Goal: Task Accomplishment & Management: Manage account settings

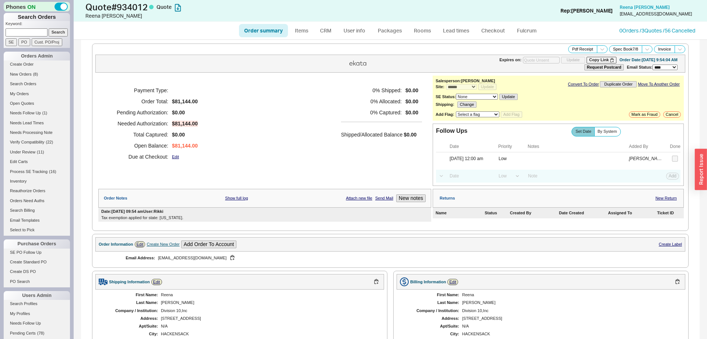
select select "*"
select select "LOW"
select select "3"
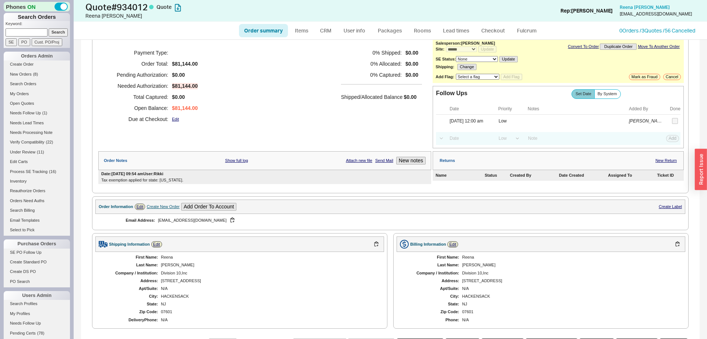
click at [247, 38] on ul "Order summary Items CRM User info Packages Rooms Lead times Checkout Fulcrum" at bounding box center [390, 31] width 309 height 18
click at [266, 25] on link "Order summary" at bounding box center [263, 30] width 49 height 13
select select "*"
select select "LOW"
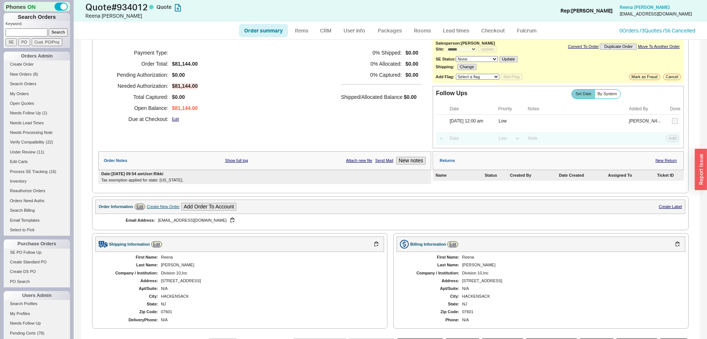
select select "3"
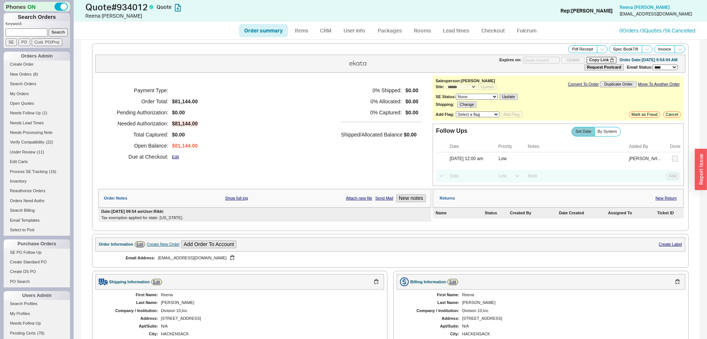
scroll to position [113, 0]
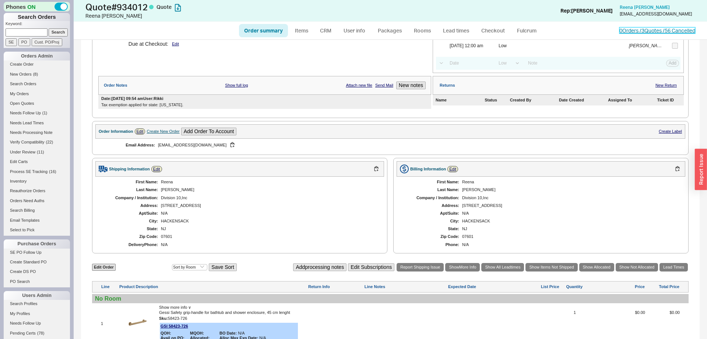
click at [650, 28] on link "0 Orders / 3 Quotes / 56 Cancelled" at bounding box center [658, 30] width 76 height 6
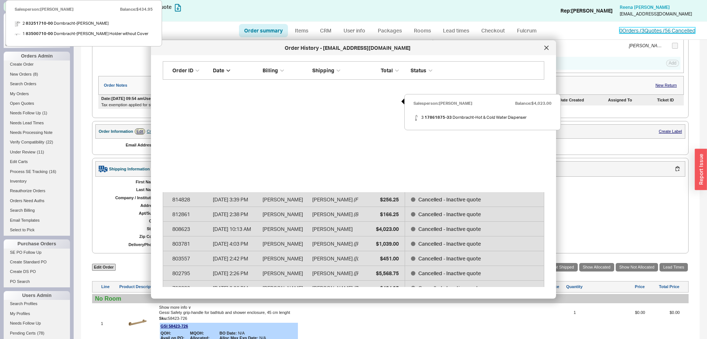
scroll to position [451, 0]
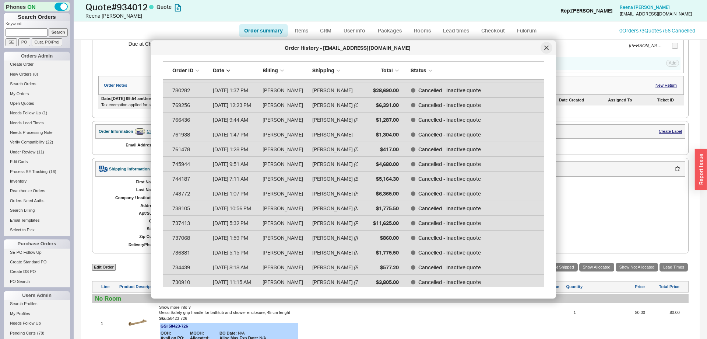
click at [547, 48] on icon at bounding box center [547, 48] width 4 height 4
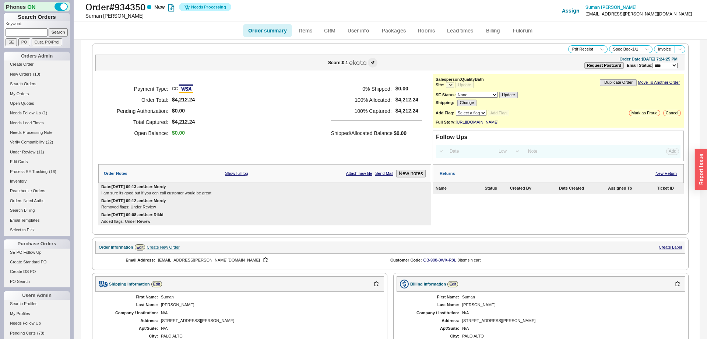
select select "*"
select select "LOW"
select select "3"
select select "*"
click at [417, 177] on button "New notes" at bounding box center [410, 174] width 29 height 8
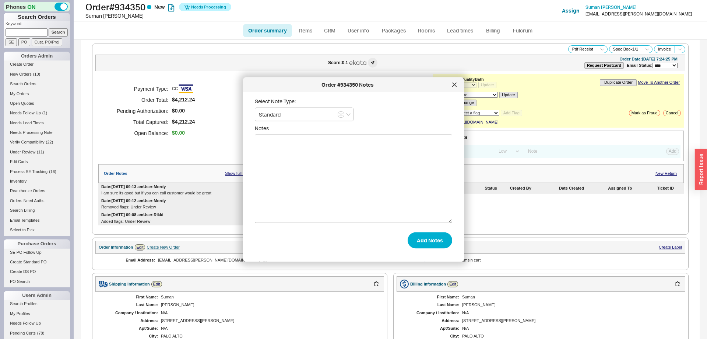
click at [376, 189] on textarea "Notes" at bounding box center [354, 178] width 198 height 88
type textarea "LEFT A VOICE MAIL"
click at [436, 243] on button "Add Notes" at bounding box center [430, 240] width 45 height 16
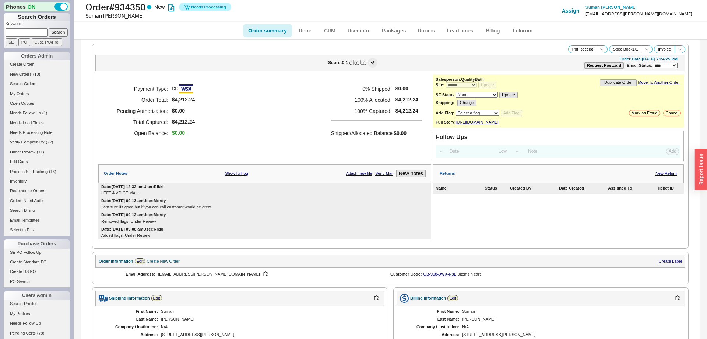
click at [456, 110] on select "Select a flag Under Review Hold Verify Compatibility Cannot Be Ordered" at bounding box center [477, 113] width 43 height 6
select select "10"
click option "Under Review" at bounding box center [0, 0] width 0 height 0
click at [516, 112] on button "Add Flag" at bounding box center [511, 113] width 21 height 6
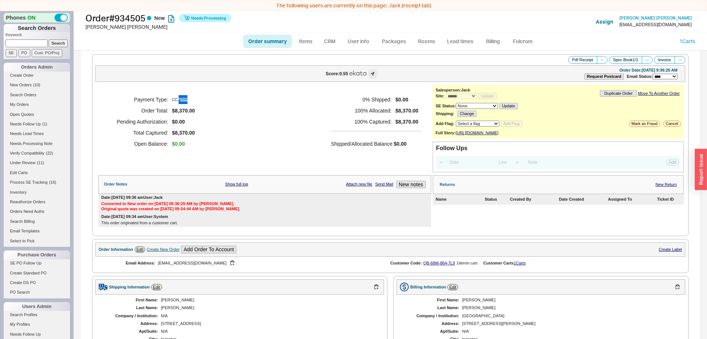
select select "*"
select select "LOW"
select select "3"
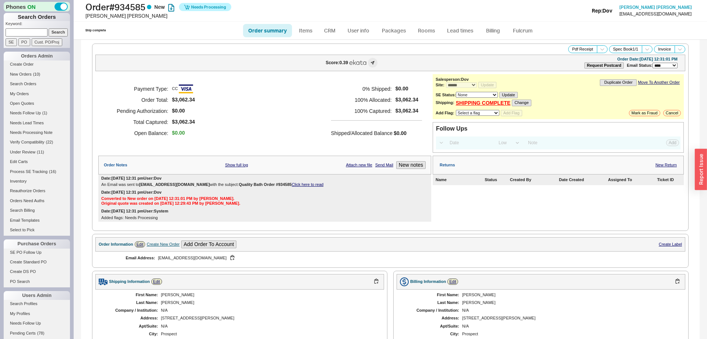
select select "*"
select select "LOW"
select select "3"
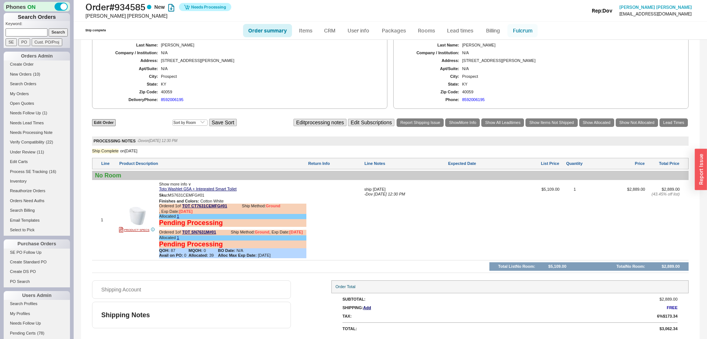
click at [520, 30] on link "Fulcrum" at bounding box center [523, 30] width 30 height 13
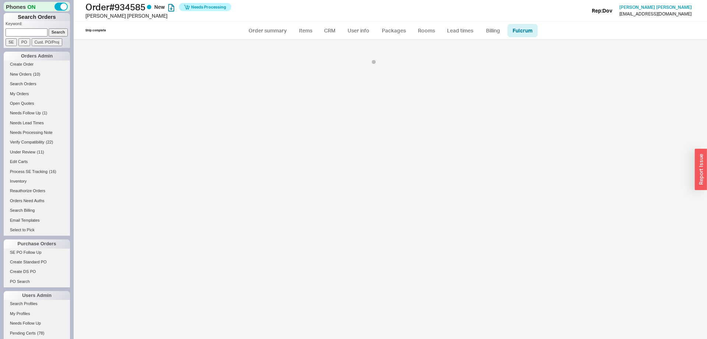
select select "TOT"
select select "136"
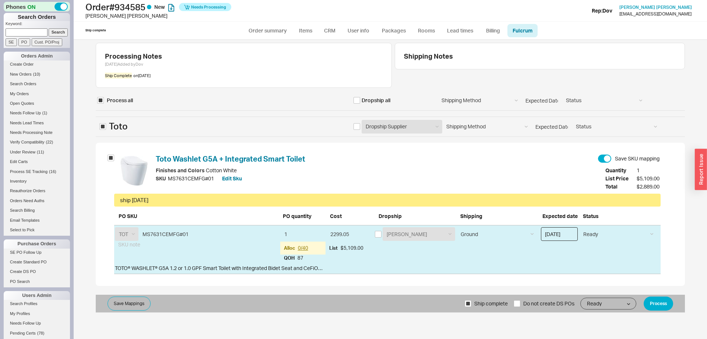
click at [565, 238] on input "09/08/2025" at bounding box center [559, 234] width 37 height 14
click at [503, 197] on div "ship sept 8" at bounding box center [387, 200] width 535 height 8
drag, startPoint x: 648, startPoint y: 298, endPoint x: 653, endPoint y: 299, distance: 4.4
click at [649, 298] on button "Process" at bounding box center [658, 303] width 29 height 14
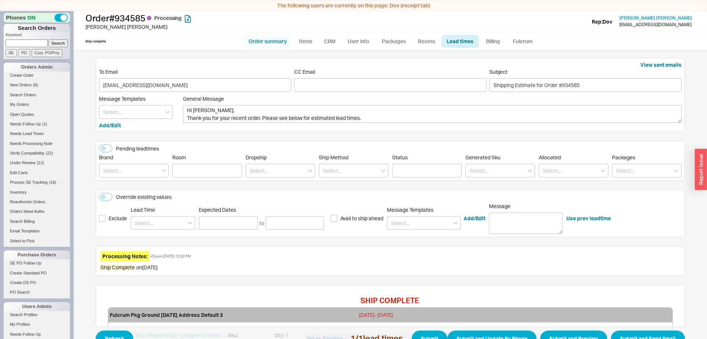
click at [284, 41] on link "Order summary" at bounding box center [267, 41] width 49 height 13
select select "*"
select select "LOW"
select select "3"
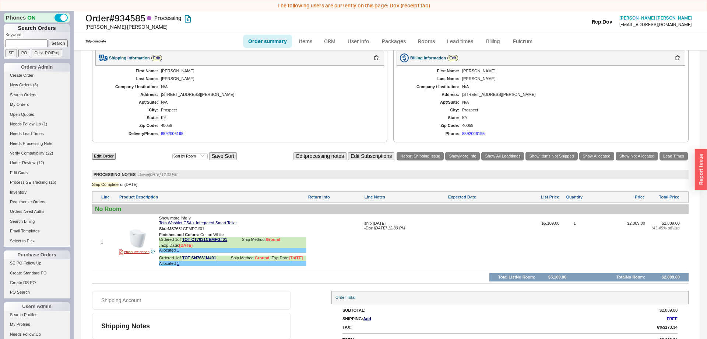
scroll to position [264, 0]
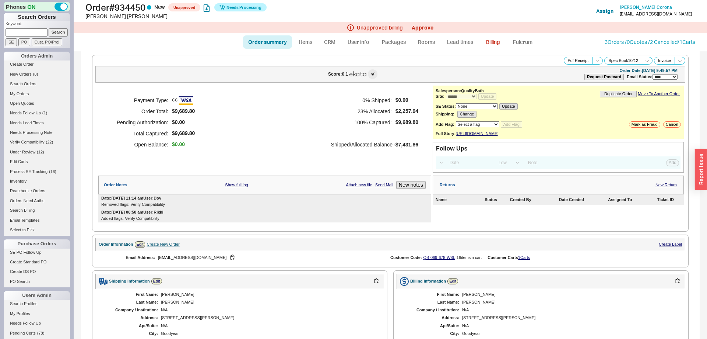
select select "*"
select select "LOW"
select select "3"
click at [429, 25] on link "Approve" at bounding box center [423, 27] width 22 height 6
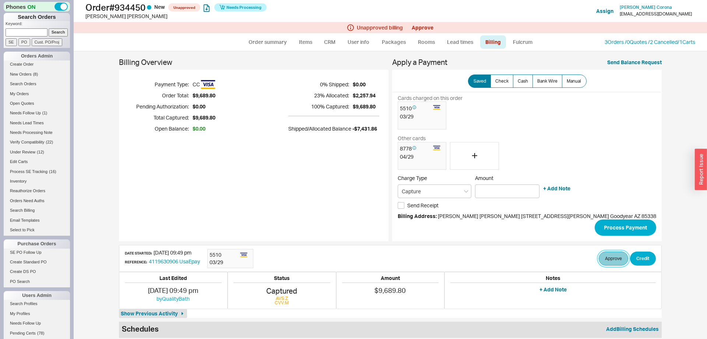
click at [607, 254] on button "Approve" at bounding box center [613, 258] width 29 height 14
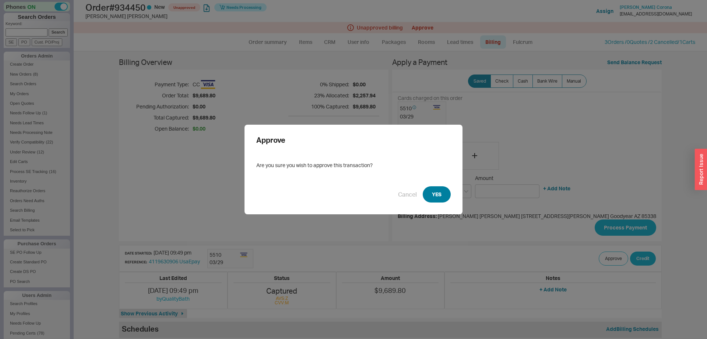
click at [439, 195] on button "YES" at bounding box center [437, 194] width 28 height 16
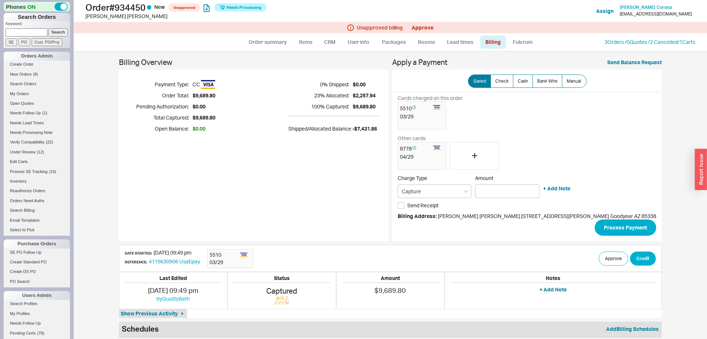
click at [523, 32] on div "Unapproved billing Approve" at bounding box center [391, 27] width 634 height 11
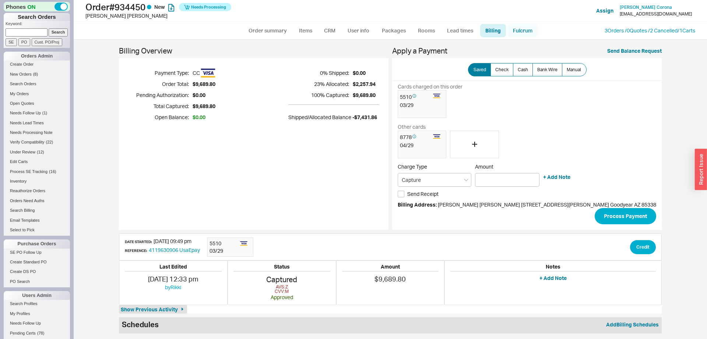
click at [524, 34] on link "Fulcrum" at bounding box center [523, 30] width 30 height 13
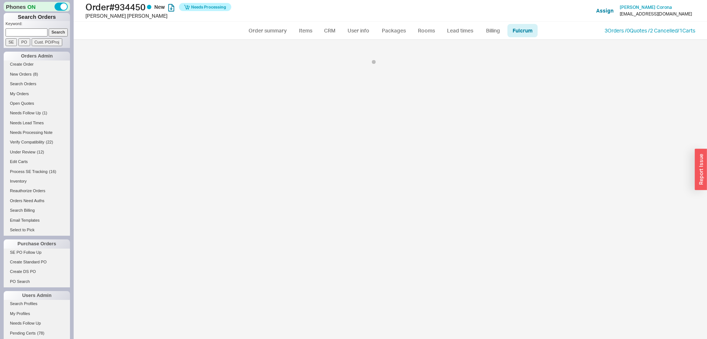
select select "725"
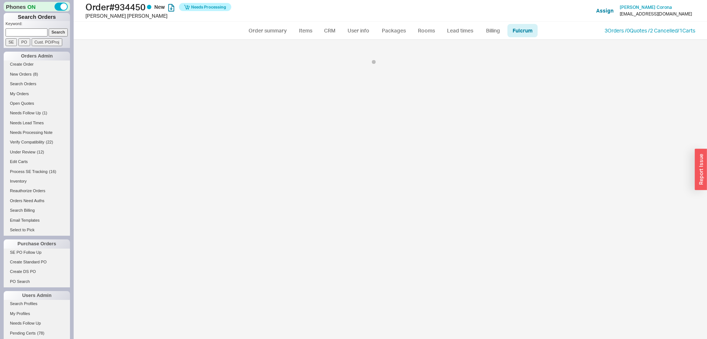
select select "725"
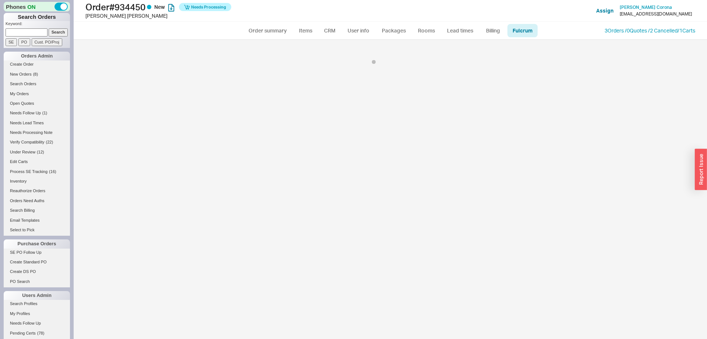
select select "725"
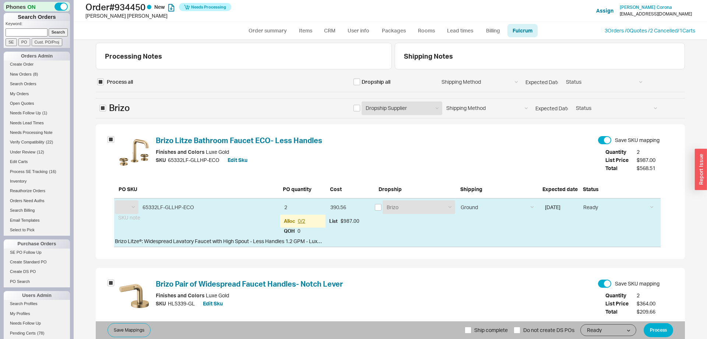
select select "BZO"
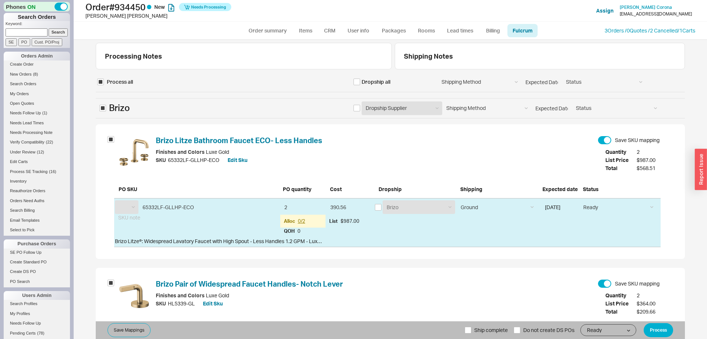
select select "BZO"
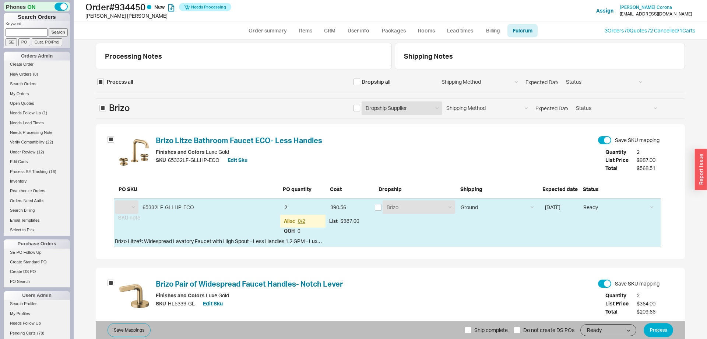
select select "BZO"
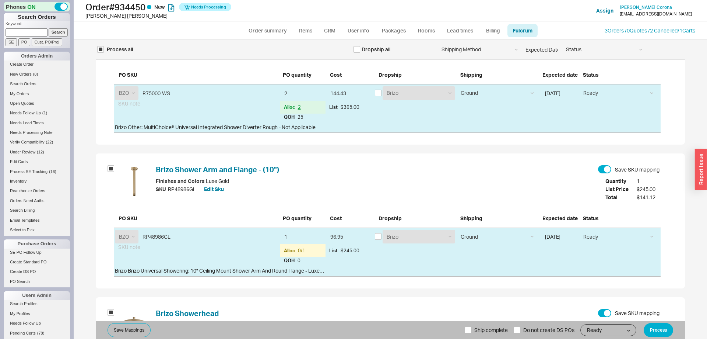
scroll to position [564, 0]
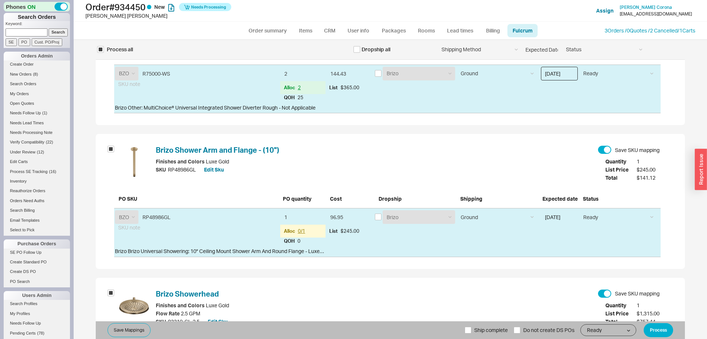
click at [571, 75] on input "08/18/2025" at bounding box center [559, 74] width 37 height 14
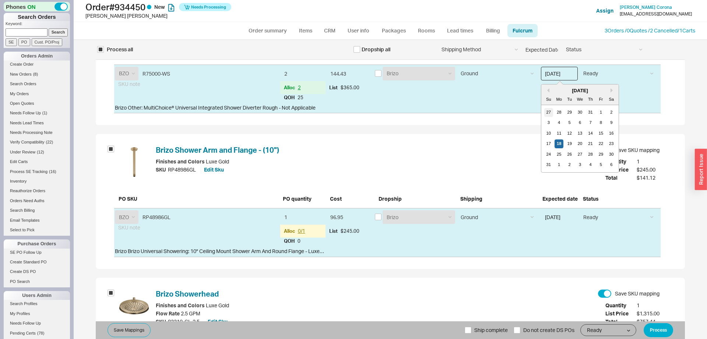
click at [550, 113] on div "27" at bounding box center [549, 112] width 9 height 9
type input "07/27/2025"
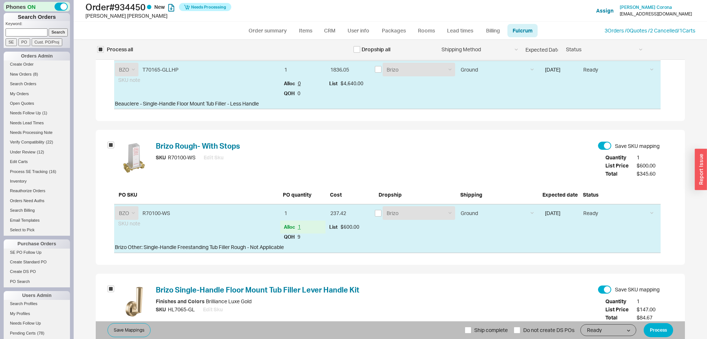
scroll to position [1524, 0]
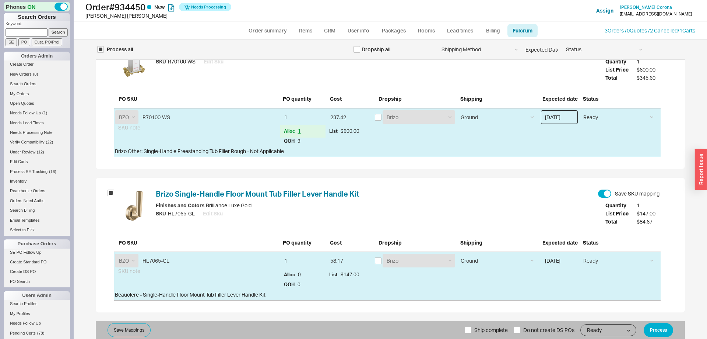
click at [562, 120] on input "08/18/2025" at bounding box center [559, 117] width 37 height 14
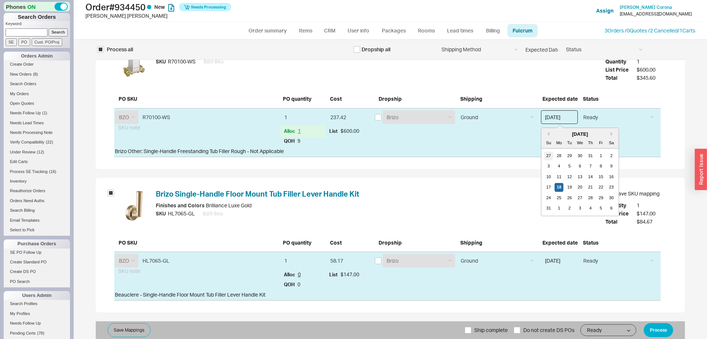
click at [553, 154] on div "27" at bounding box center [549, 155] width 9 height 9
type input "07/27/2025"
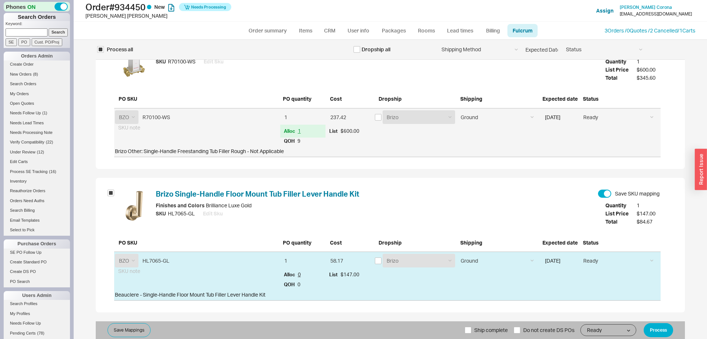
click at [472, 335] on label "Ship complete" at bounding box center [486, 330] width 43 height 18
click at [472, 333] on input "Ship complete" at bounding box center [468, 329] width 7 height 7
checkbox input "true"
drag, startPoint x: 668, startPoint y: 326, endPoint x: 638, endPoint y: 333, distance: 30.9
click at [666, 326] on button "Process" at bounding box center [658, 330] width 29 height 14
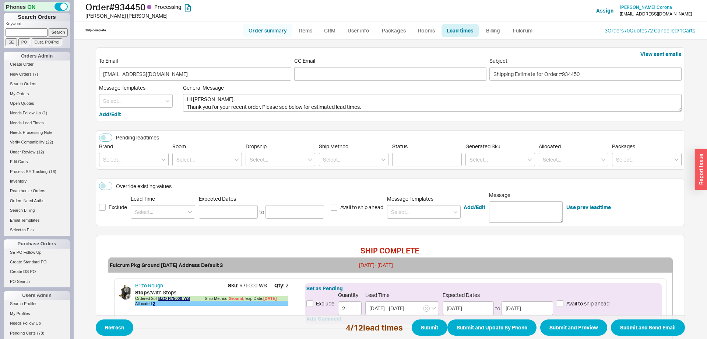
click at [284, 30] on link "Order summary" at bounding box center [267, 30] width 49 height 13
select select "*"
select select "LOW"
select select "3"
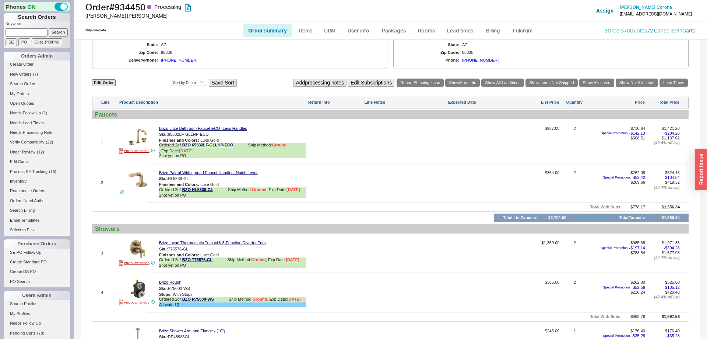
scroll to position [376, 0]
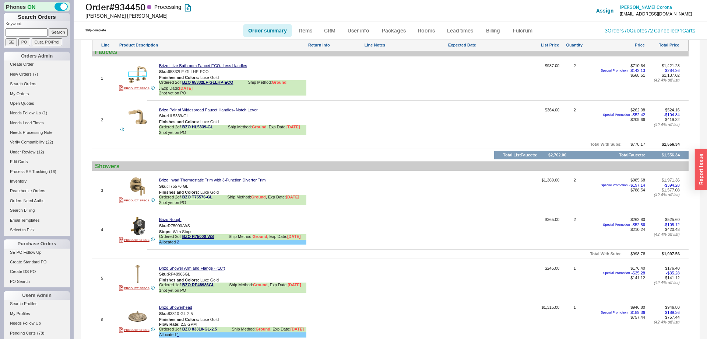
click at [146, 79] on img at bounding box center [138, 74] width 18 height 18
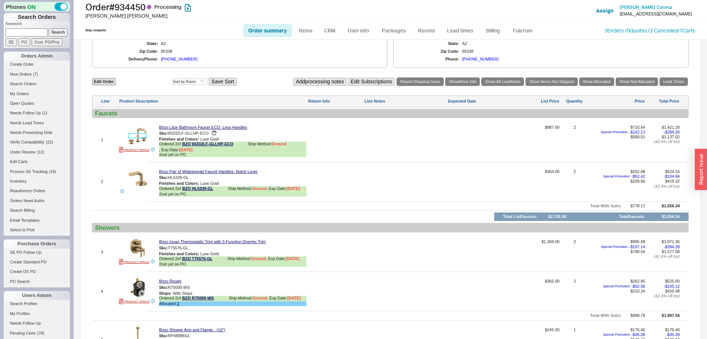
scroll to position [263, 0]
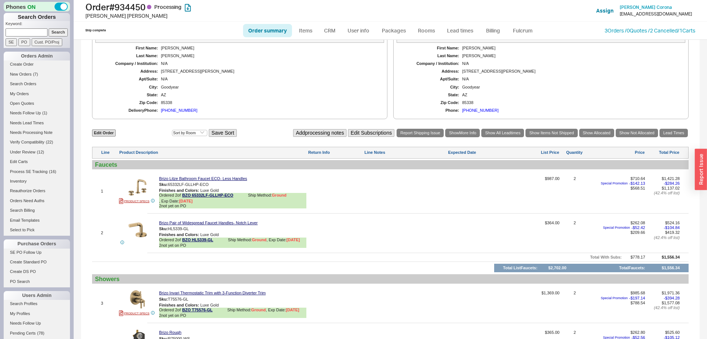
drag, startPoint x: 215, startPoint y: 192, endPoint x: 125, endPoint y: 44, distance: 173.0
click at [214, 188] on button "button" at bounding box center [214, 184] width 9 height 7
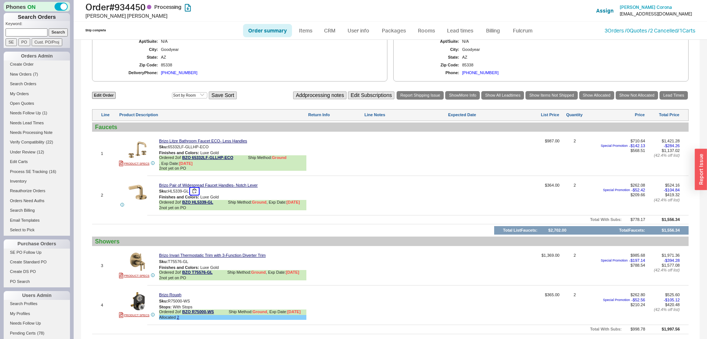
click at [195, 195] on button "button" at bounding box center [194, 191] width 9 height 7
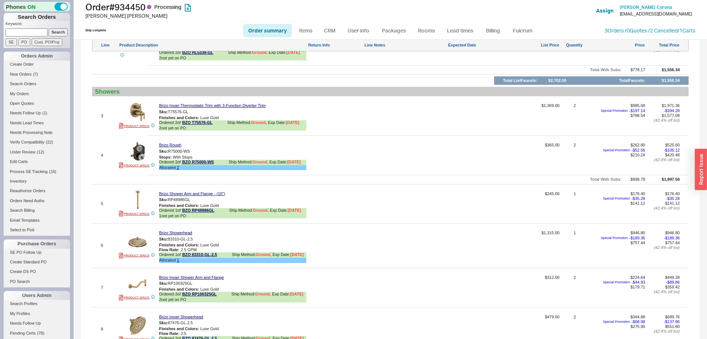
scroll to position [451, 0]
click at [194, 115] on button "button" at bounding box center [194, 111] width 9 height 7
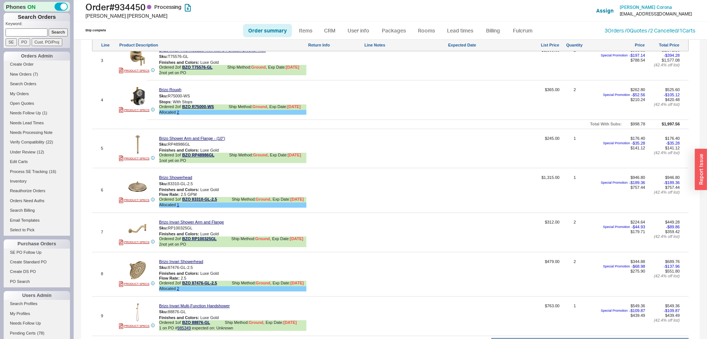
scroll to position [526, 0]
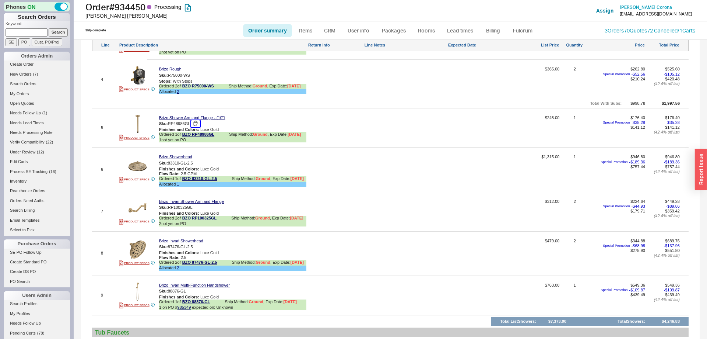
click at [197, 127] on button "button" at bounding box center [195, 123] width 9 height 7
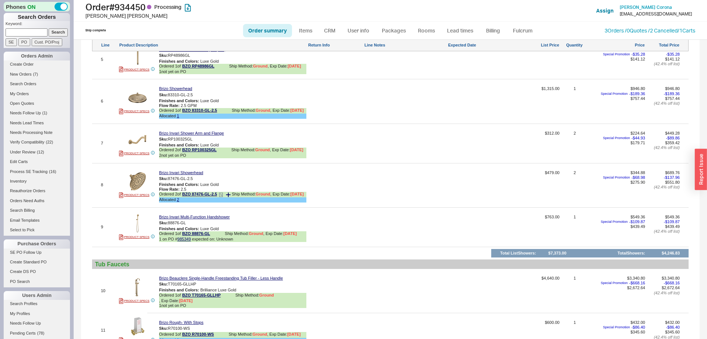
scroll to position [639, 0]
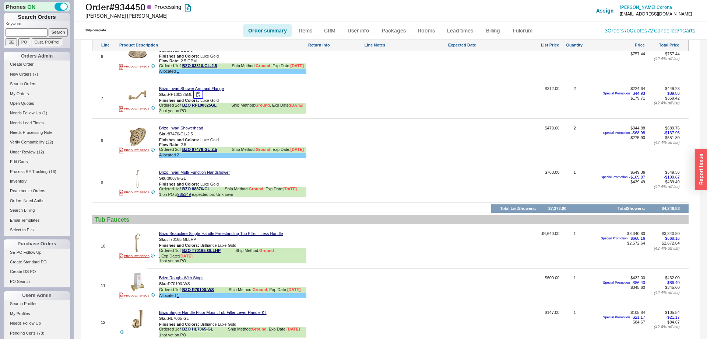
click at [196, 98] on button "button" at bounding box center [198, 94] width 9 height 7
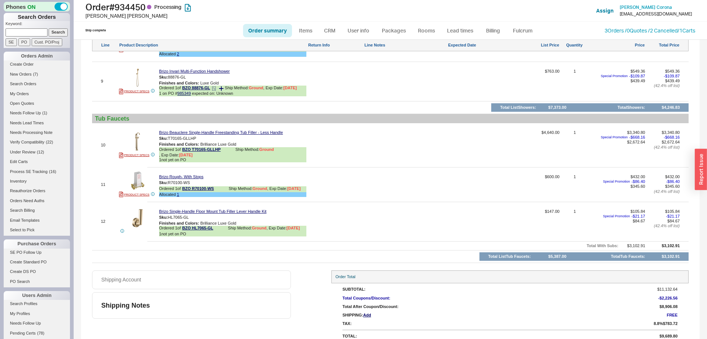
scroll to position [752, 0]
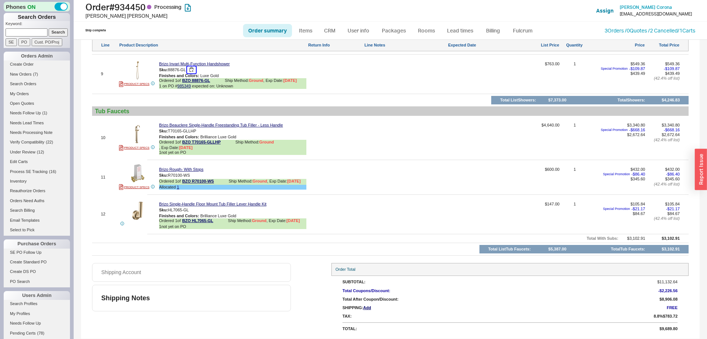
click at [191, 73] on button "button" at bounding box center [191, 69] width 9 height 7
click at [205, 134] on button "button" at bounding box center [202, 130] width 9 height 7
click at [197, 213] on button "button" at bounding box center [194, 209] width 9 height 7
click at [395, 29] on link "Packages" at bounding box center [394, 30] width 35 height 13
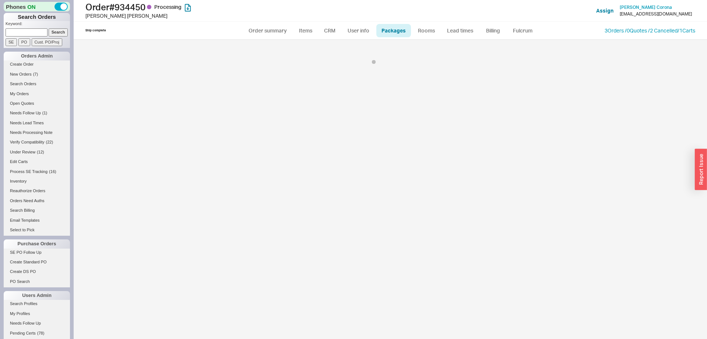
select select "1"
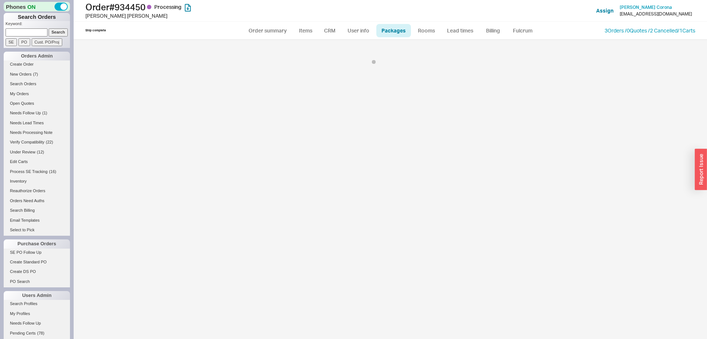
select select "1"
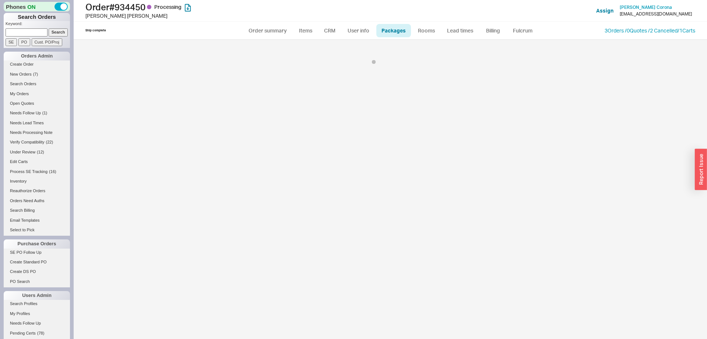
select select "1"
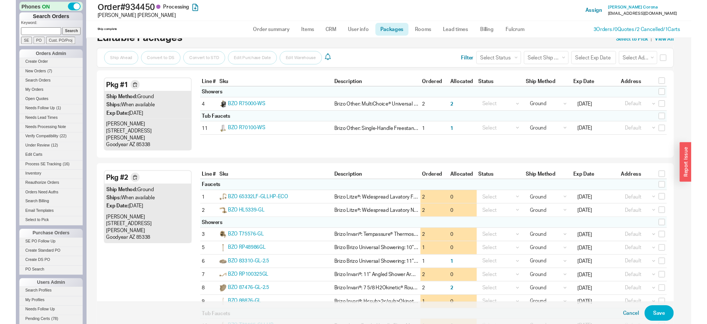
scroll to position [141, 0]
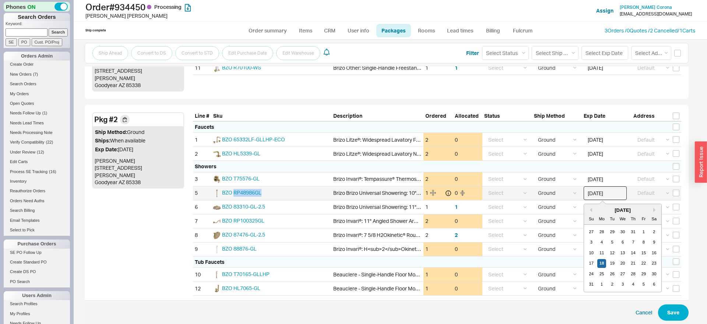
click at [609, 188] on input "08/18/2025" at bounding box center [605, 193] width 43 height 14
click at [612, 259] on div "19" at bounding box center [612, 263] width 9 height 9
type input "08/19/2025"
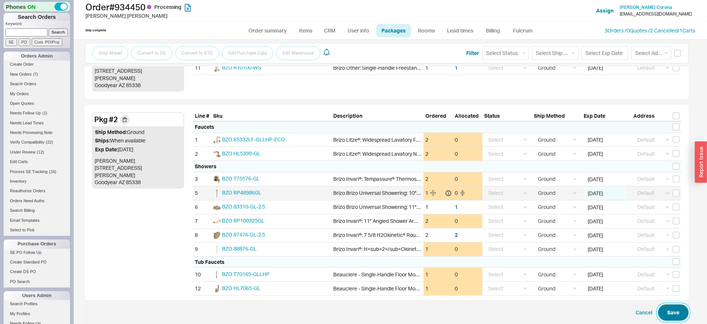
click at [685, 310] on button "Save" at bounding box center [673, 312] width 31 height 16
select select "1"
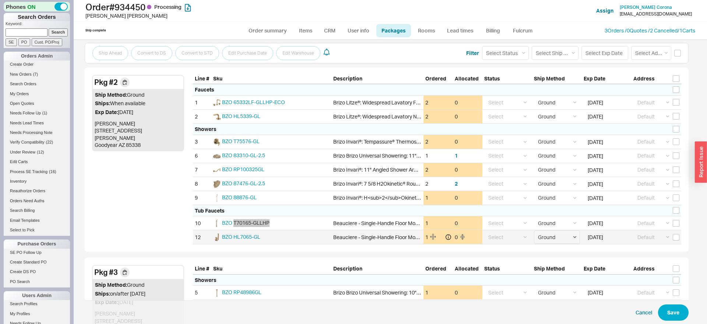
scroll to position [216, 0]
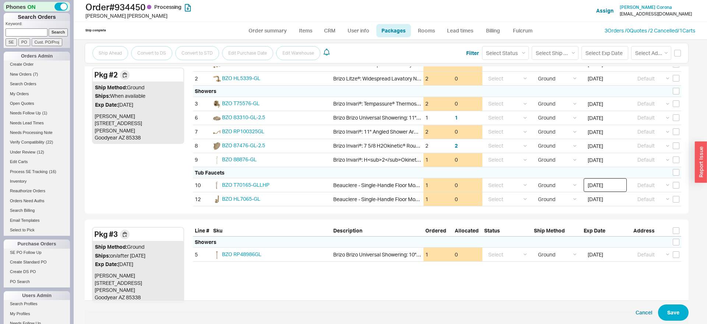
drag, startPoint x: 612, startPoint y: 181, endPoint x: 613, endPoint y: 185, distance: 4.2
click at [613, 181] on input "08/18/2025" at bounding box center [605, 185] width 43 height 14
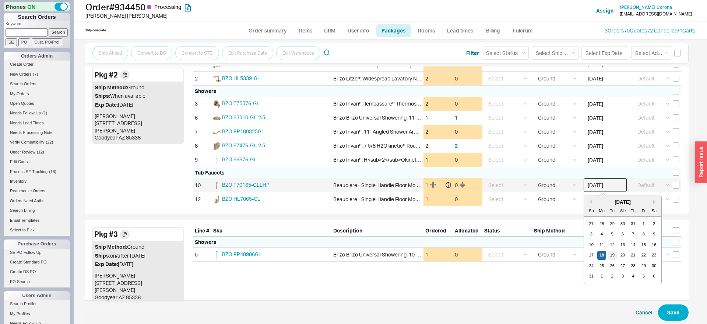
click at [613, 251] on div "19" at bounding box center [612, 255] width 9 height 9
type input "08/19/2025"
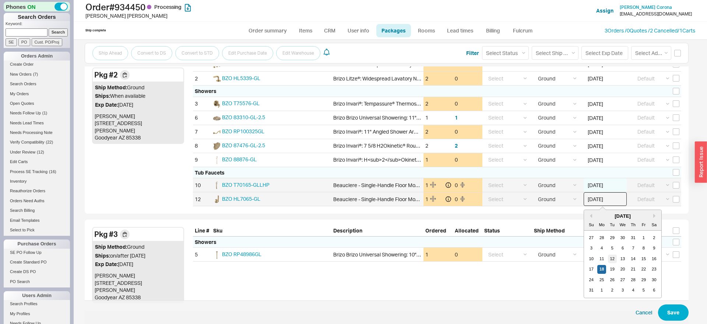
drag, startPoint x: 613, startPoint y: 193, endPoint x: 616, endPoint y: 253, distance: 60.2
click at [613, 196] on input "08/18/2025" at bounding box center [605, 199] width 43 height 14
click at [614, 265] on div "19" at bounding box center [612, 269] width 9 height 9
type input "08/19/2025"
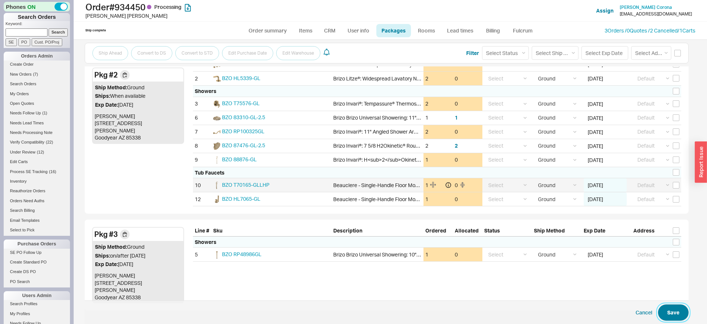
click at [676, 314] on button "Save" at bounding box center [673, 312] width 31 height 16
select select "1"
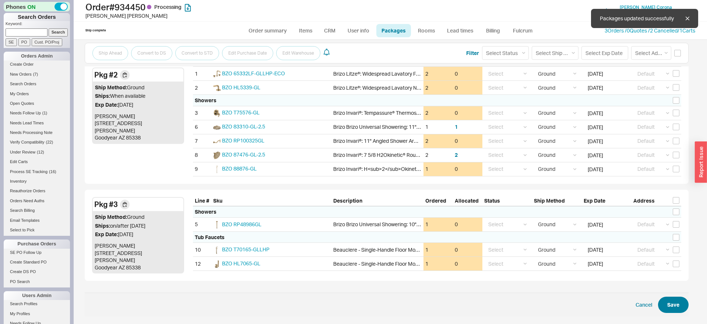
scroll to position [198, 0]
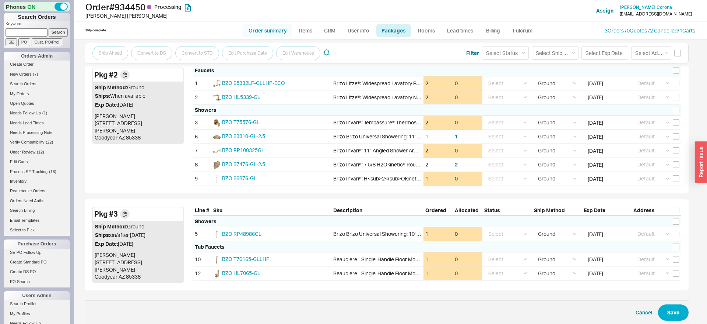
click at [272, 30] on link "Order summary" at bounding box center [267, 30] width 49 height 13
select select "*"
select select "LOW"
select select "3"
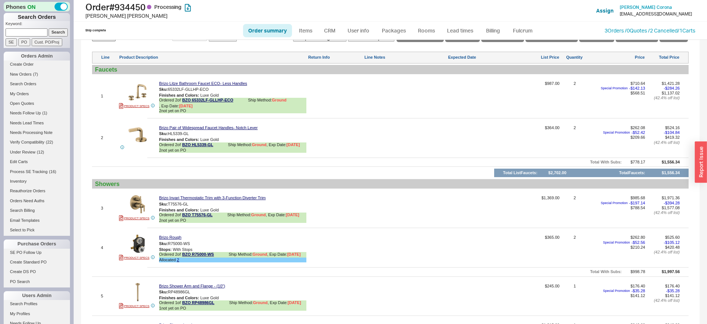
scroll to position [301, 0]
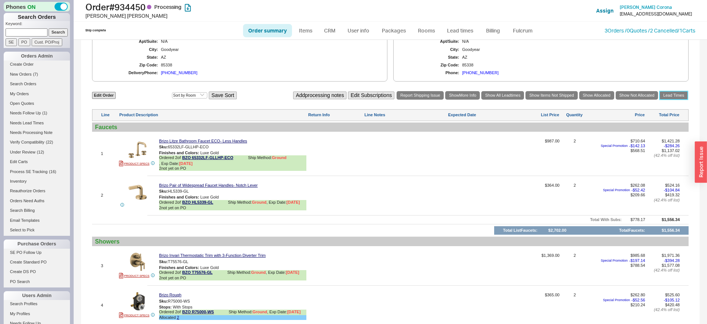
click at [671, 99] on link "Lead Times" at bounding box center [674, 95] width 28 height 8
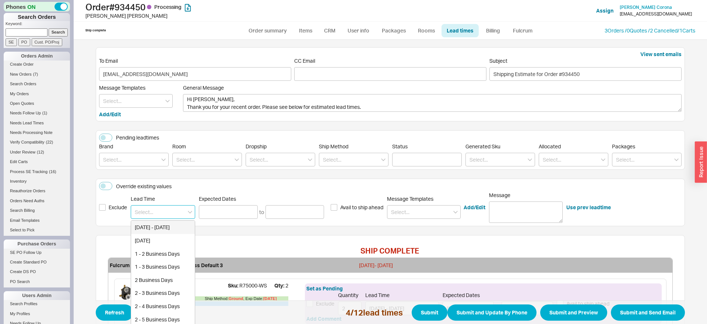
click at [158, 213] on input at bounding box center [163, 212] width 64 height 14
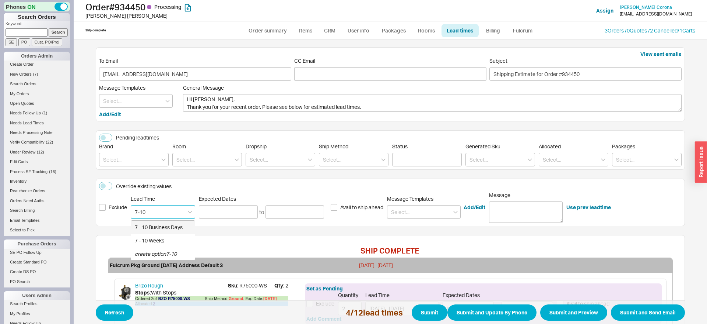
click at [169, 226] on div "7 - 10 Business Days" at bounding box center [163, 226] width 64 height 13
type input "7 - 10 Business Days"
type input "08/27/2025"
type input "09/02/2025"
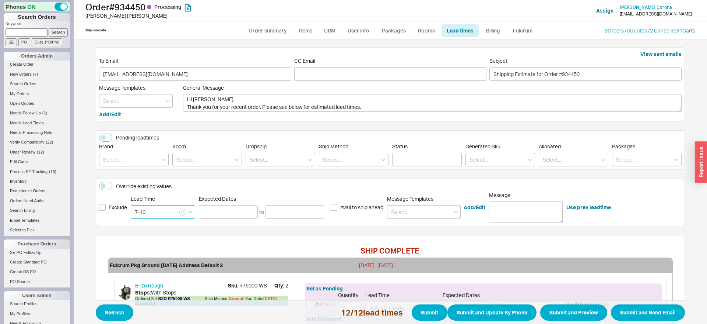
type input "7 - 10 Business Days"
type input "08/27/2025"
type input "09/02/2025"
type input "7 - 10 Business Days"
type input "08/27/2025"
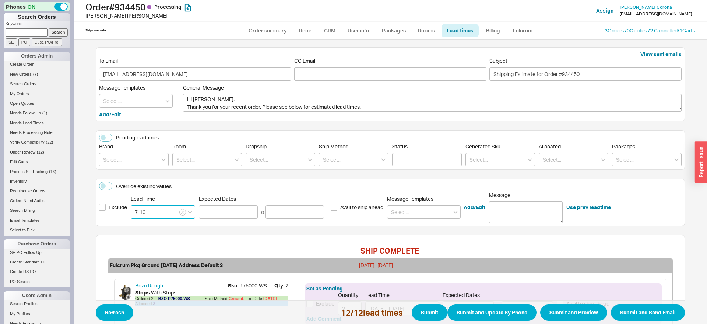
type input "09/02/2025"
type input "7 - 10 Business Days"
type input "08/27/2025"
type input "09/02/2025"
type input "7 - 10 Business Days"
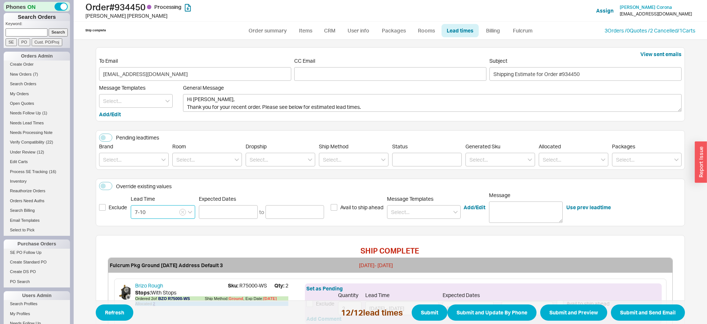
type input "08/27/2025"
type input "09/02/2025"
type input "7 - 10 Business Days"
type input "08/27/2025"
type input "09/02/2025"
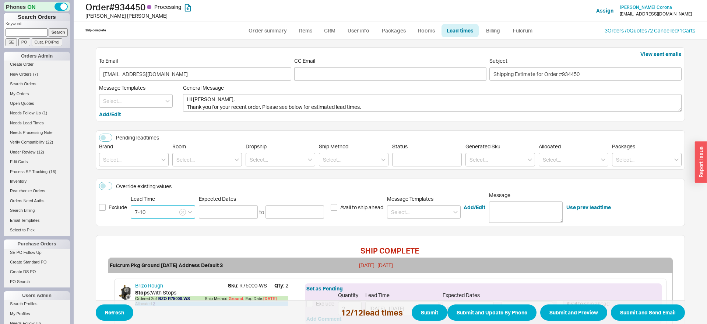
type input "7 - 10 Business Days"
type input "08/27/2025"
type input "09/02/2025"
type input "7 - 10 Business Days"
type input "08/27/2025"
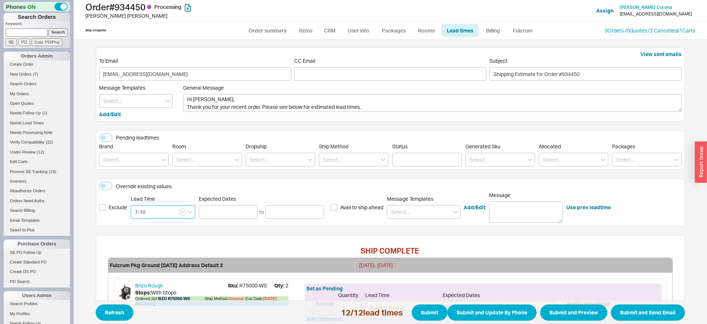
type input "09/02/2025"
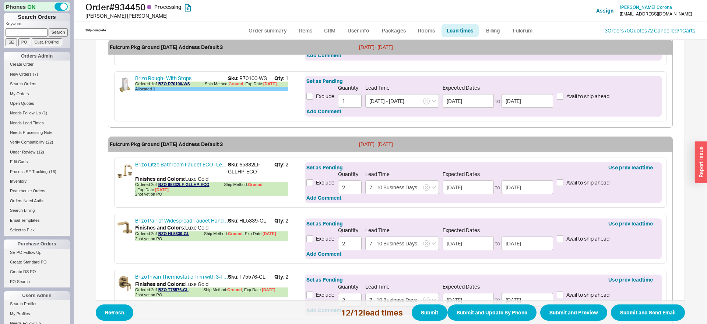
scroll to position [749, 0]
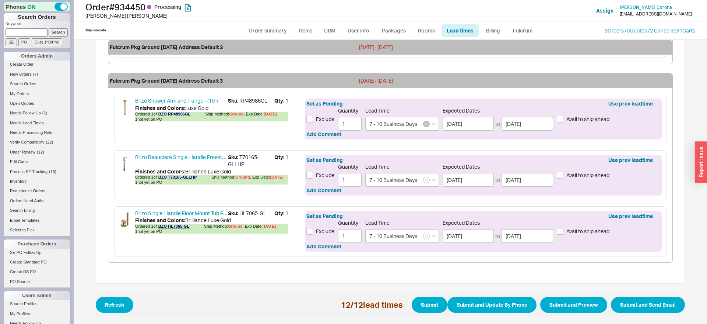
type input "7 - 10 Business Days"
drag, startPoint x: 429, startPoint y: 124, endPoint x: 429, endPoint y: 163, distance: 38.7
click at [428, 124] on button "button" at bounding box center [426, 123] width 7 height 7
click at [425, 179] on icon "button" at bounding box center [426, 180] width 3 height 4
click at [413, 129] on input at bounding box center [403, 124] width 74 height 14
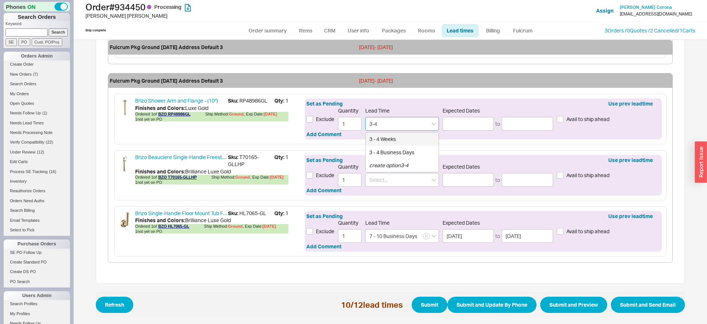
click at [414, 136] on div "3 - 4 Weeks" at bounding box center [402, 138] width 73 height 13
type input "3 - 4 Weeks"
type input "09/08/2025"
type input "09/15/2025"
type input "3 - 4 Weeks"
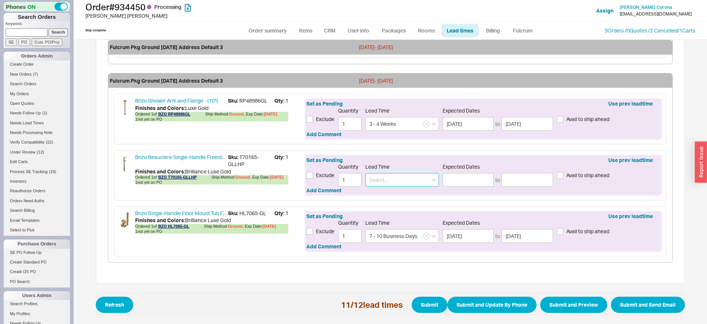
click at [415, 178] on input at bounding box center [403, 180] width 74 height 14
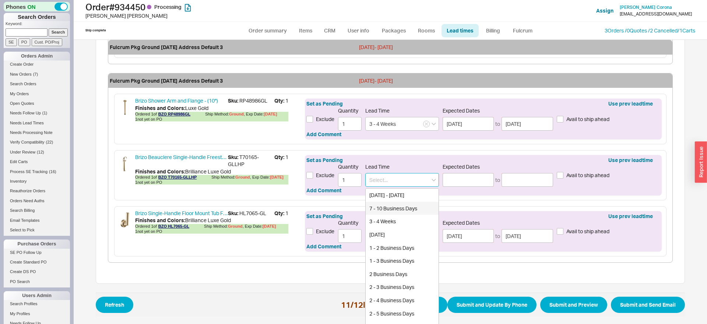
click at [391, 221] on div "3 - 4 Weeks" at bounding box center [402, 220] width 73 height 13
type input "3 - 4 Weeks"
type input "09/08/2025"
type input "09/15/2025"
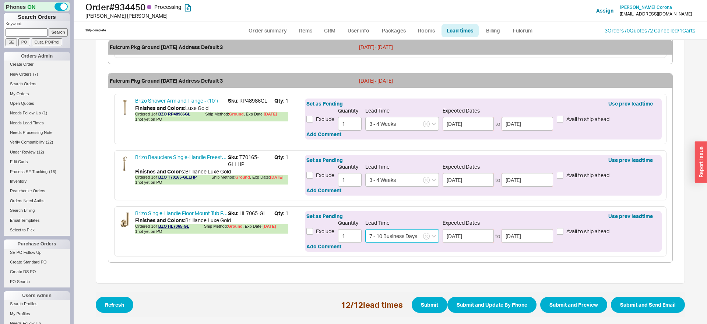
click at [423, 234] on input "7 - 10 Business Days" at bounding box center [403, 236] width 74 height 14
drag, startPoint x: 424, startPoint y: 237, endPoint x: 420, endPoint y: 238, distance: 3.8
click at [424, 237] on button "button" at bounding box center [426, 236] width 7 height 7
click at [412, 238] on input at bounding box center [403, 236] width 74 height 14
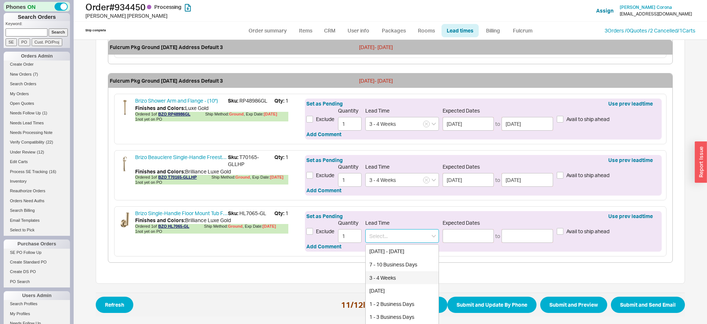
click at [393, 275] on div "3 - 4 Weeks" at bounding box center [402, 277] width 73 height 13
type input "3 - 4 Weeks"
type input "09/08/2025"
type input "09/15/2025"
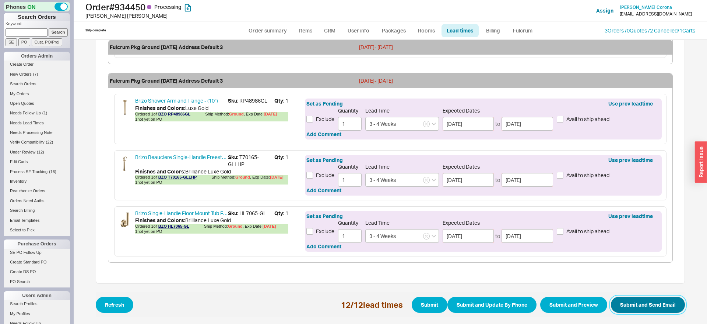
click at [640, 305] on button "Submit and Send Email" at bounding box center [648, 304] width 74 height 16
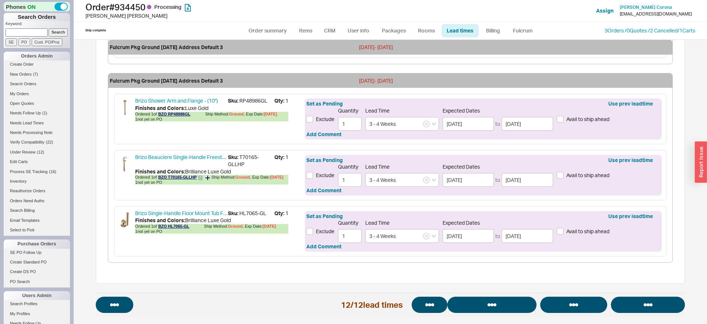
select select "*"
select select "LOW"
select select "3"
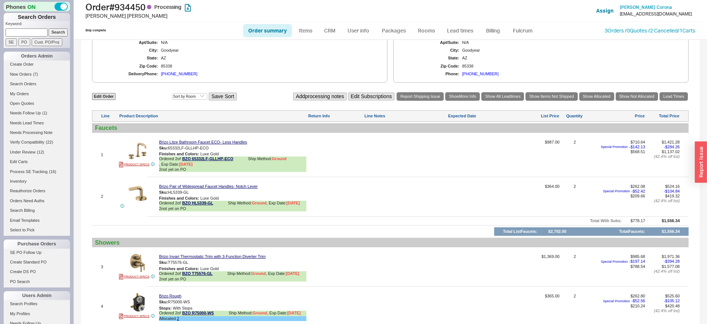
select select "*"
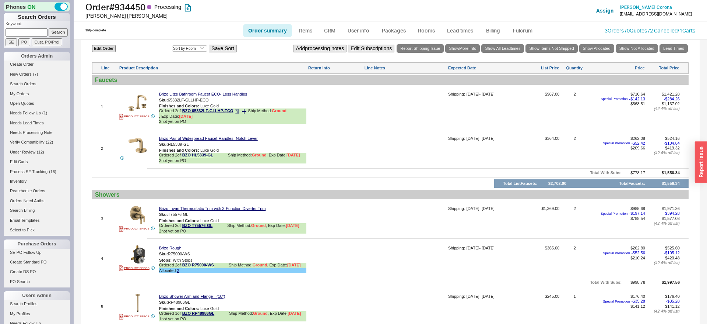
click at [238, 119] on div "Ordered 2 of BZO 65332LF-GLLHP-ECO Ship Method: Ground , Exp Date: 8/18/25" at bounding box center [232, 113] width 147 height 10
click at [238, 115] on span at bounding box center [237, 112] width 4 height 6
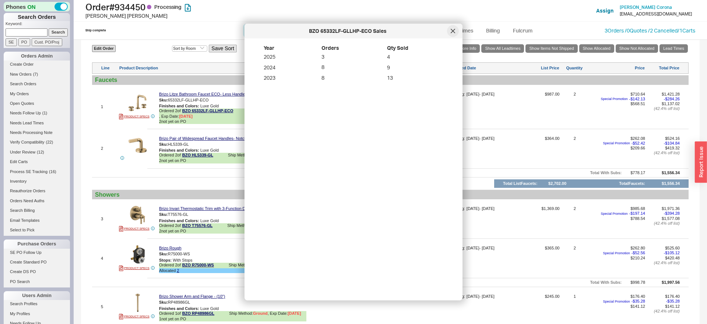
click at [456, 30] on div at bounding box center [453, 31] width 12 height 12
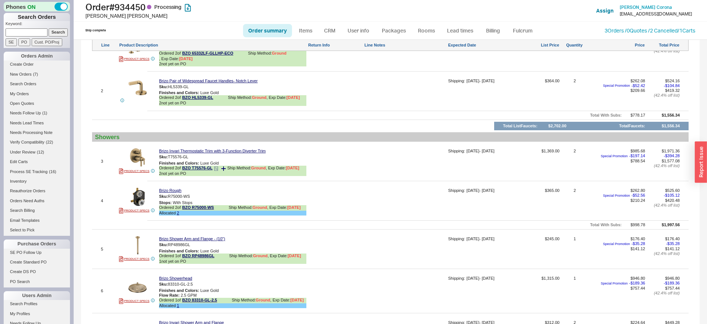
scroll to position [451, 0]
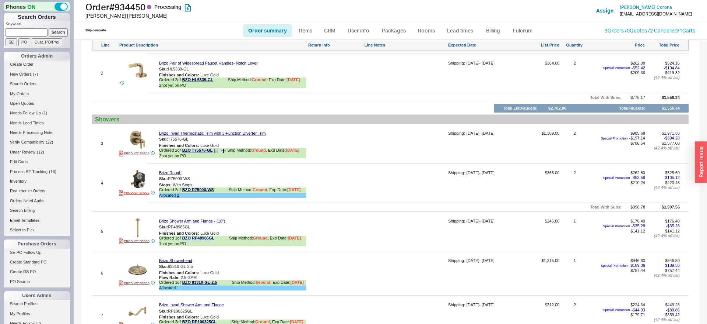
click at [220, 153] on div "Ordered 2 of BZO T75576-GL Ship Method: Ground , Exp Date: 8/18/25" at bounding box center [232, 151] width 147 height 6
click at [217, 153] on icon at bounding box center [216, 150] width 4 height 4
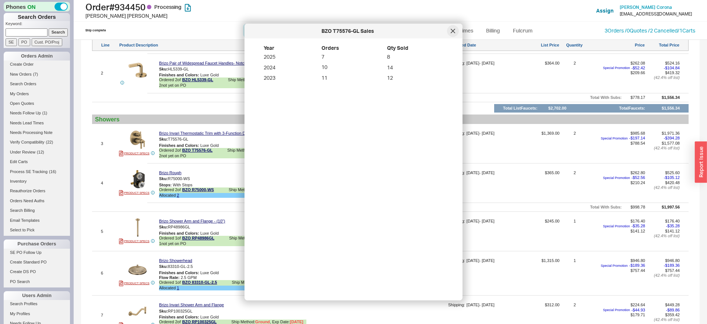
click at [454, 27] on div at bounding box center [453, 31] width 12 height 12
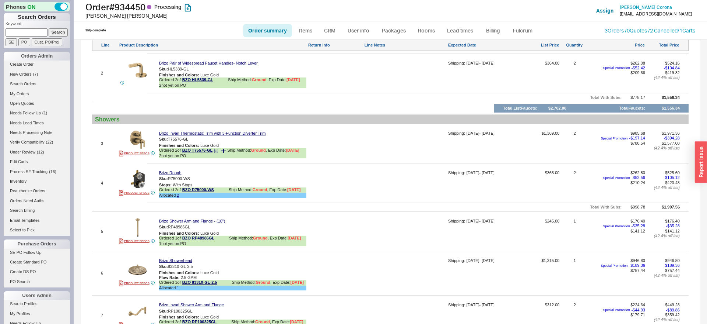
click at [226, 153] on div "Ordered 2 of BZO T75576-GL Ship Method: Ground , Exp Date: 8/18/25" at bounding box center [232, 151] width 147 height 6
click at [224, 153] on icon at bounding box center [223, 150] width 4 height 4
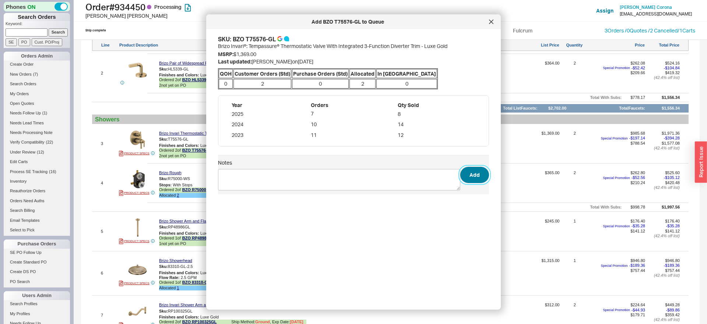
click at [475, 172] on button "Add" at bounding box center [475, 175] width 29 height 16
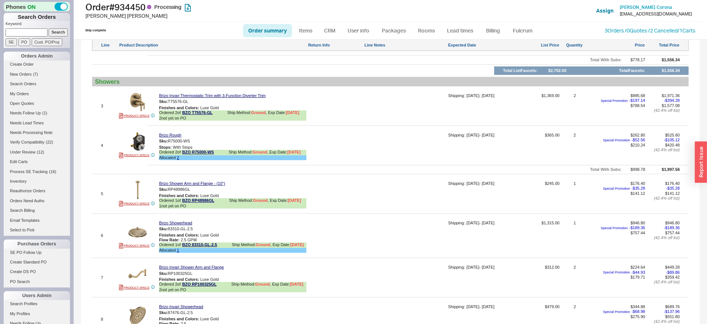
scroll to position [526, 0]
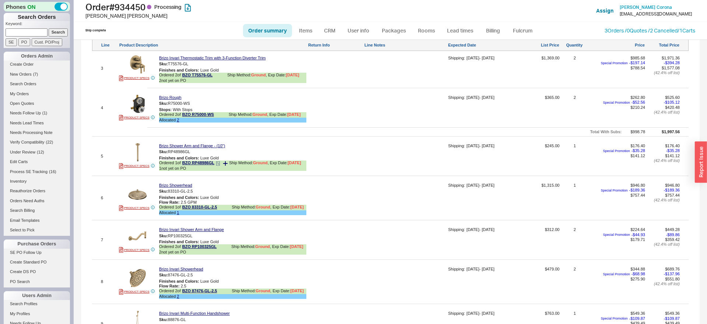
click at [217, 166] on div "Ordered 1 of BZO RP48986GL Ship Method: Ground , Exp Date: 8/19/25" at bounding box center [232, 163] width 147 height 6
click at [219, 165] on icon at bounding box center [218, 163] width 3 height 4
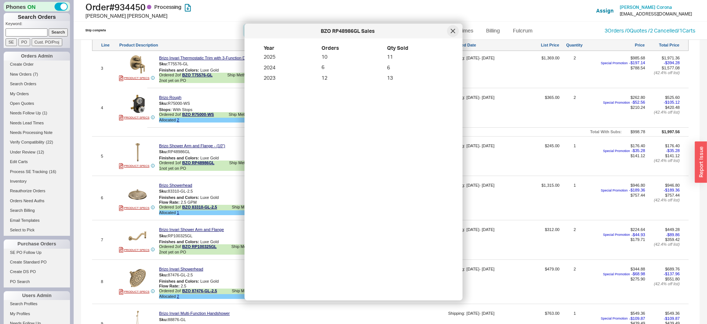
drag, startPoint x: 460, startPoint y: 30, endPoint x: 451, endPoint y: 33, distance: 9.3
click at [459, 30] on div "BZO RP48986GL Sales" at bounding box center [354, 31] width 218 height 15
click at [450, 33] on div at bounding box center [453, 31] width 12 height 12
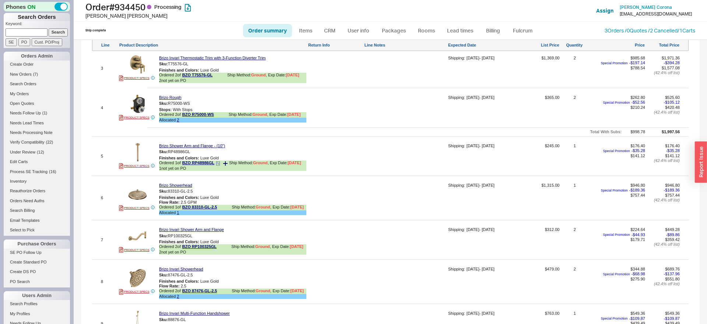
click at [225, 165] on icon at bounding box center [225, 163] width 4 height 4
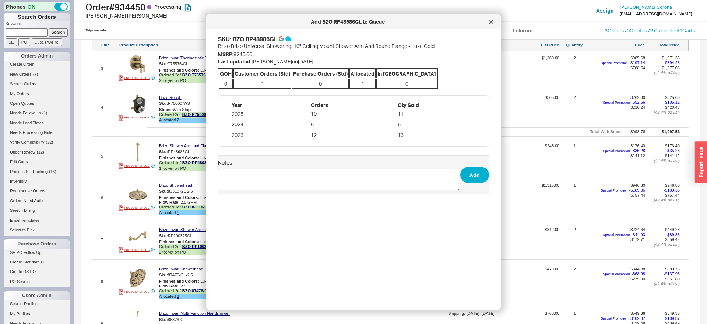
click at [490, 170] on div "SKU: BZO RP48986GL Brizo Brizo Universal Showering: 10" Ceiling Mount Shower Ar…" at bounding box center [359, 166] width 283 height 262
click at [470, 175] on button "Add" at bounding box center [475, 175] width 29 height 16
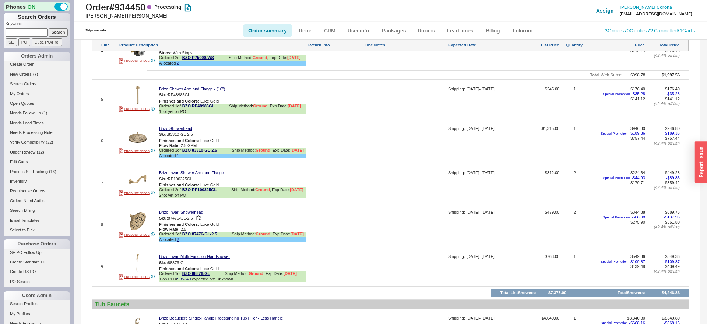
scroll to position [601, 0]
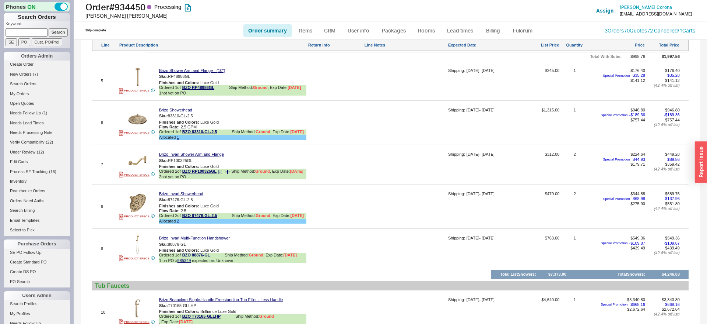
click at [220, 174] on icon at bounding box center [220, 172] width 3 height 4
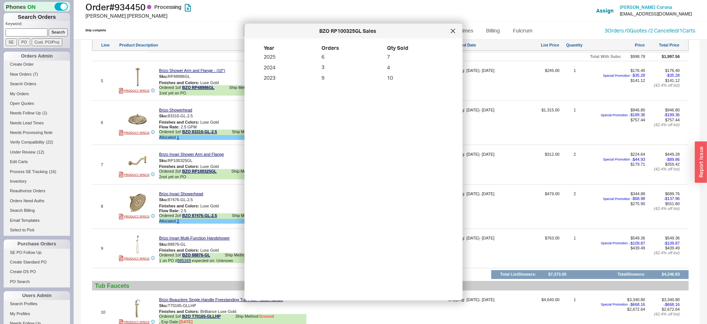
click at [455, 32] on div at bounding box center [453, 31] width 12 height 12
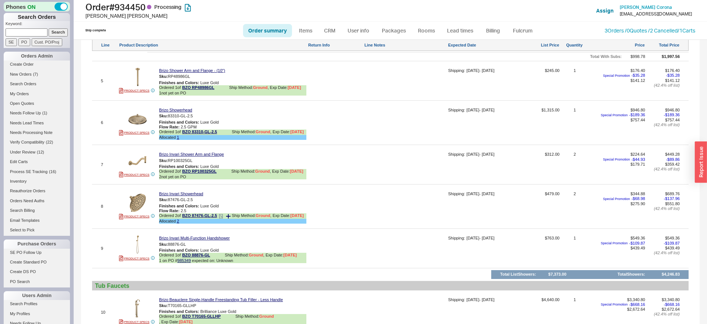
click at [231, 218] on icon at bounding box center [228, 216] width 4 height 4
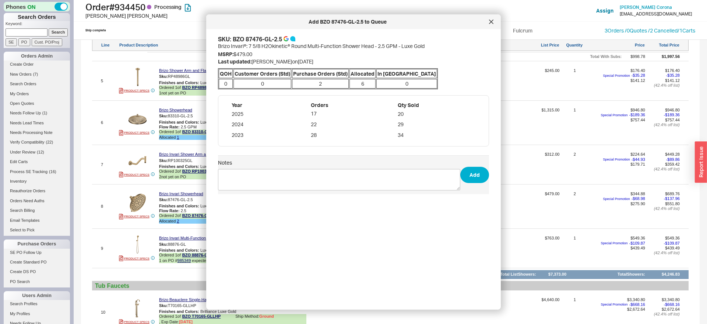
click at [495, 173] on div "SKU: BZO 87476-GL-2.5 Brizo Invari®: 7 5/8 H2Okinetic® Round Multi-Function Sho…" at bounding box center [359, 166] width 283 height 262
click at [485, 173] on button "Add" at bounding box center [475, 175] width 29 height 16
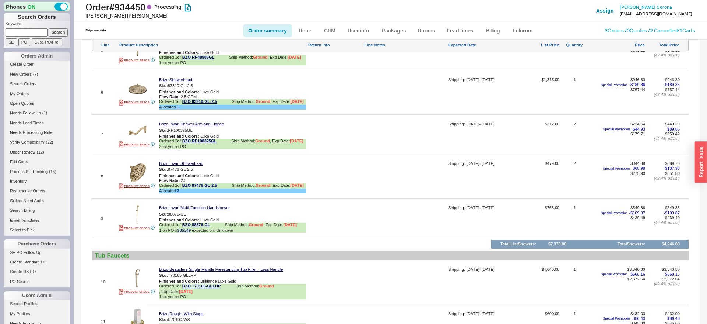
scroll to position [677, 0]
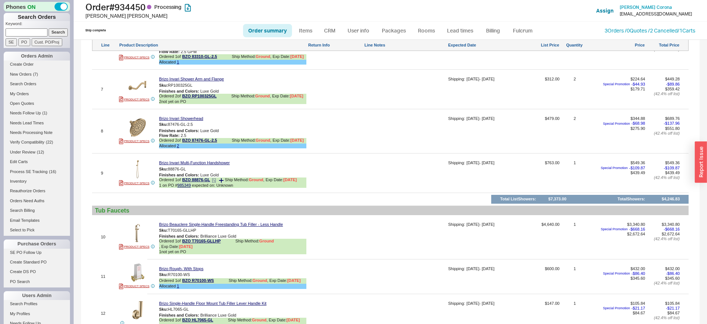
click at [214, 182] on icon at bounding box center [214, 180] width 4 height 4
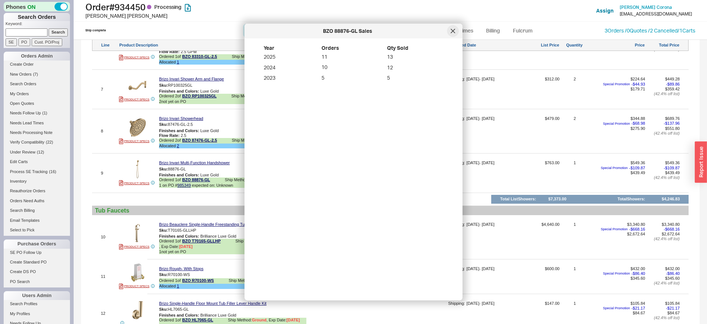
click at [458, 32] on div at bounding box center [453, 31] width 12 height 12
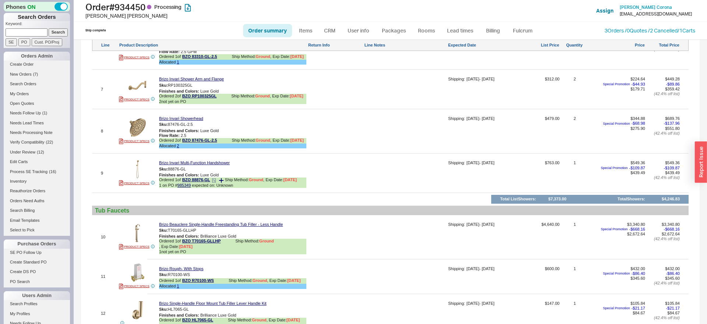
click at [223, 182] on icon at bounding box center [221, 180] width 4 height 4
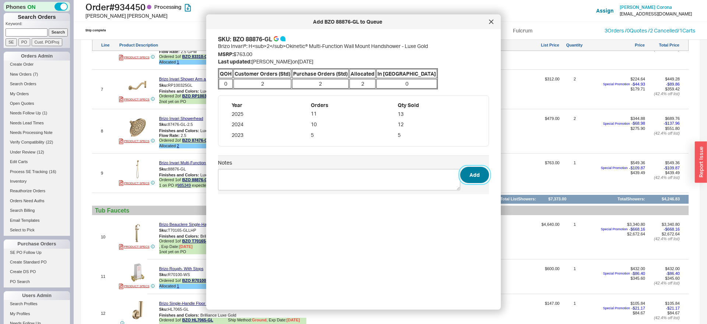
click at [476, 169] on button "Add" at bounding box center [475, 175] width 29 height 16
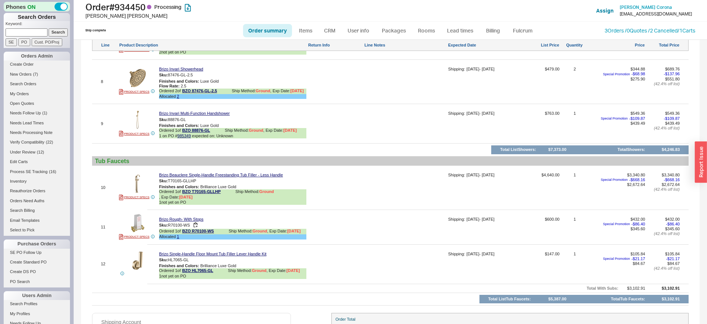
scroll to position [752, 0]
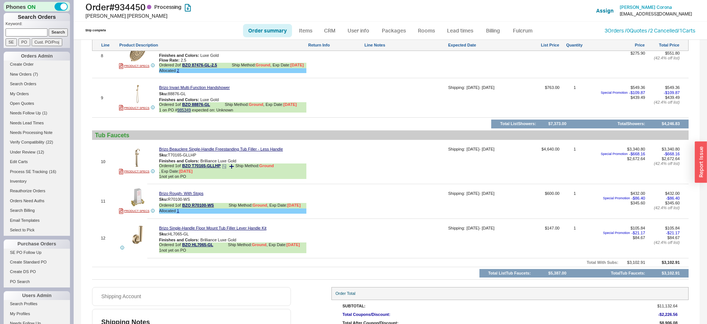
click at [226, 168] on icon at bounding box center [224, 166] width 4 height 4
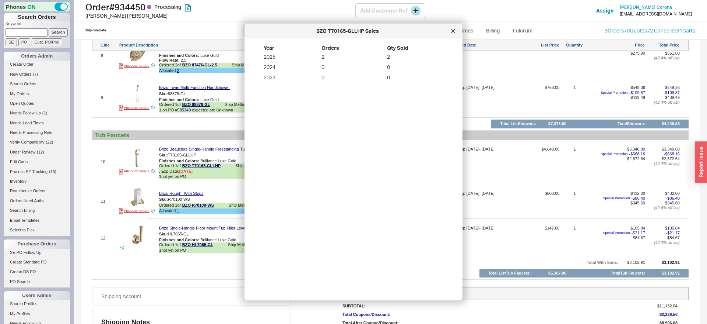
drag, startPoint x: 456, startPoint y: 33, endPoint x: 208, endPoint y: 9, distance: 248.8
click at [455, 33] on div at bounding box center [453, 31] width 12 height 12
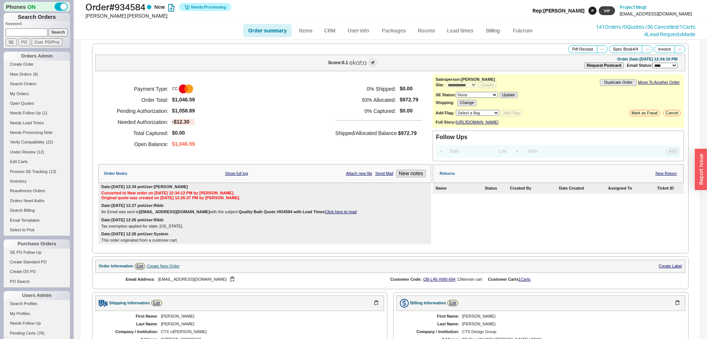
select select "*"
select select "**"
select select "LOW"
select select "3"
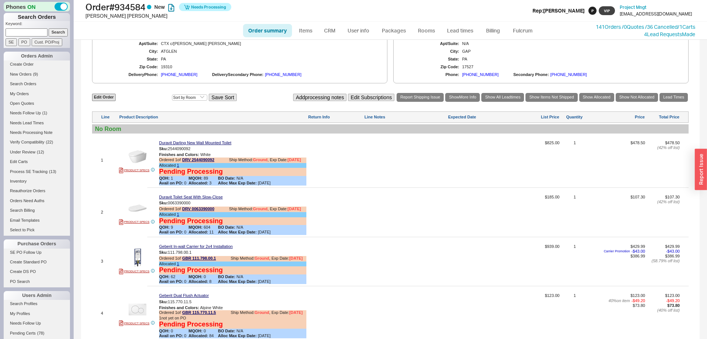
scroll to position [376, 0]
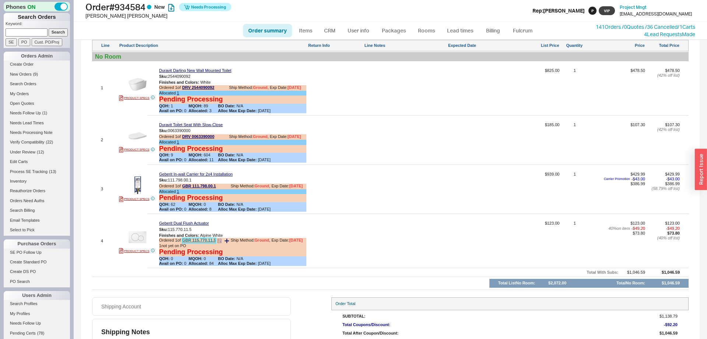
click at [205, 243] on link "GBR 115.770.11.5" at bounding box center [199, 241] width 34 height 6
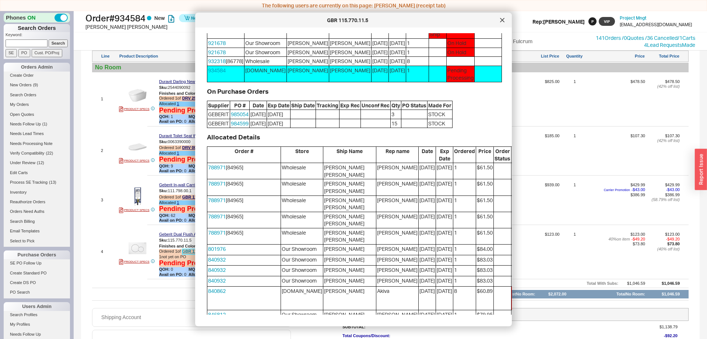
scroll to position [301, 0]
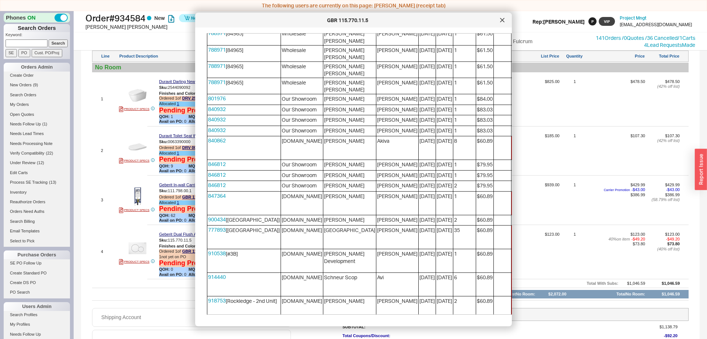
click at [558, 146] on button "Steal" at bounding box center [566, 141] width 17 height 9
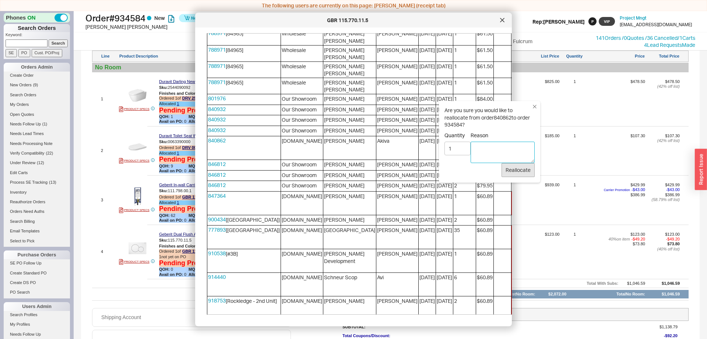
click at [496, 150] on textarea "Reason" at bounding box center [503, 151] width 64 height 21
type textarea "DD"
click at [514, 171] on button "Reallocate" at bounding box center [518, 170] width 33 height 14
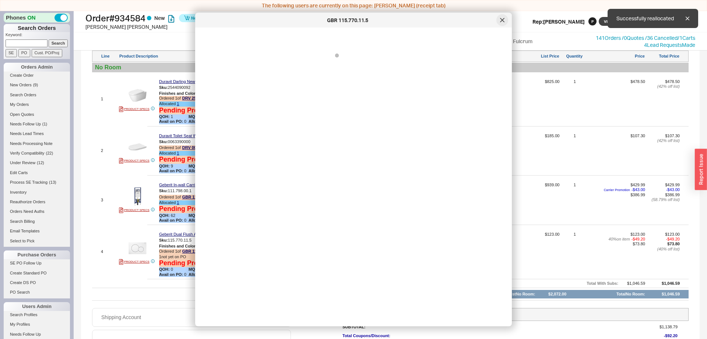
scroll to position [0, 0]
click at [502, 22] on div at bounding box center [503, 20] width 12 height 12
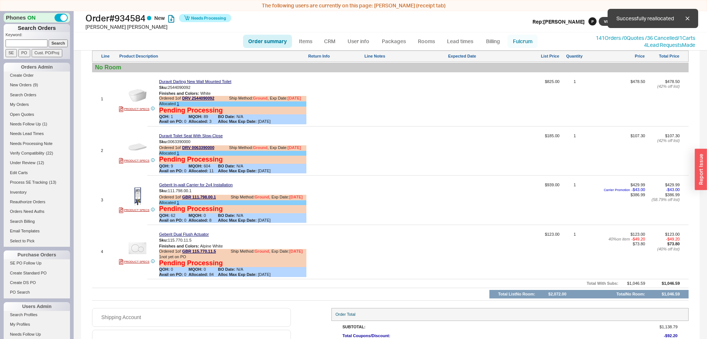
click at [523, 45] on link "Fulcrum" at bounding box center [523, 41] width 30 height 13
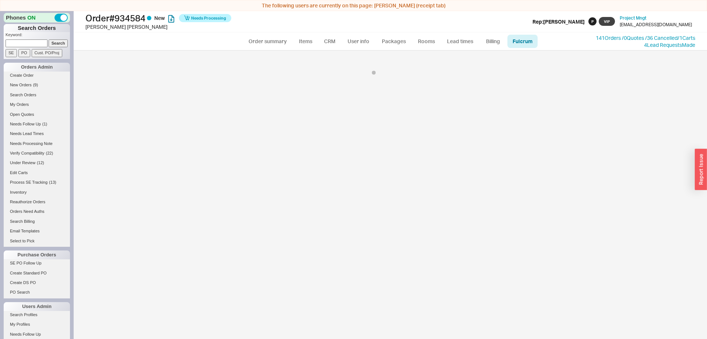
select select "200"
select select "245"
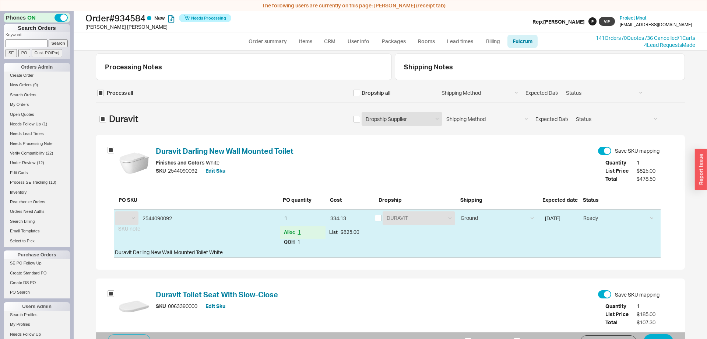
select select "DRV"
select select "GBR"
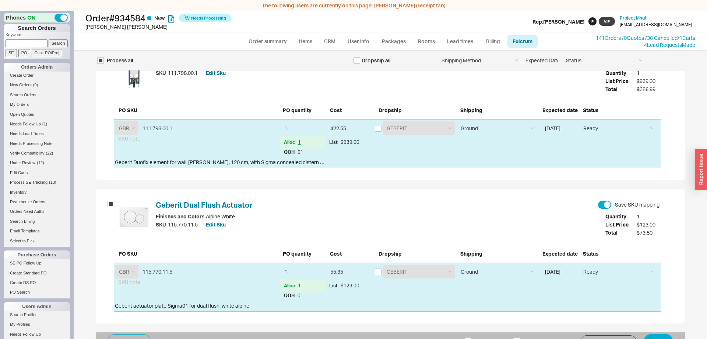
scroll to position [11, 0]
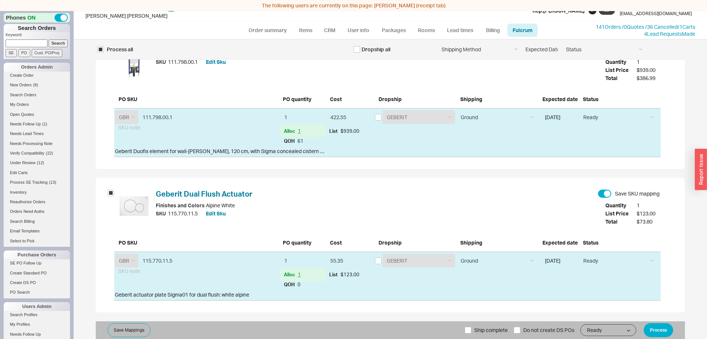
click at [472, 334] on label "Ship complete" at bounding box center [486, 330] width 43 height 18
click at [472, 333] on input "Ship complete" at bounding box center [468, 329] width 7 height 7
checkbox input "true"
drag, startPoint x: 678, startPoint y: 331, endPoint x: 673, endPoint y: 331, distance: 5.2
click at [678, 330] on div "Save Mappings Ship complete Do not create DS POs Ready On Hold Call Before Ship…" at bounding box center [391, 330] width 590 height 18
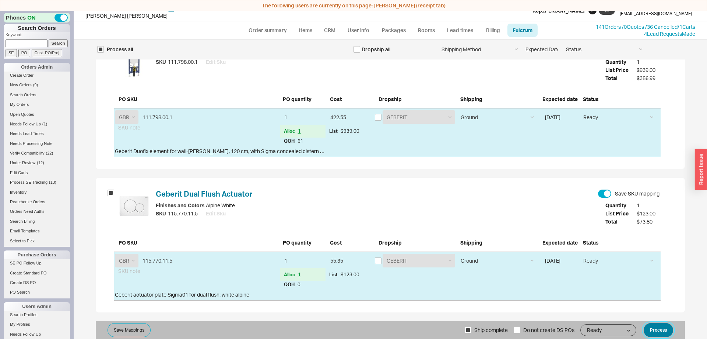
click at [673, 330] on button "Process" at bounding box center [658, 330] width 29 height 14
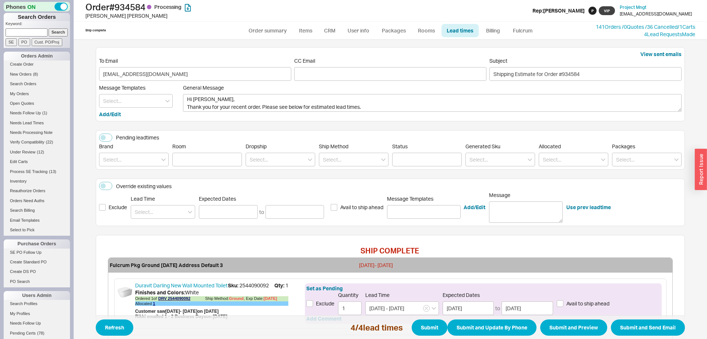
scroll to position [225, 0]
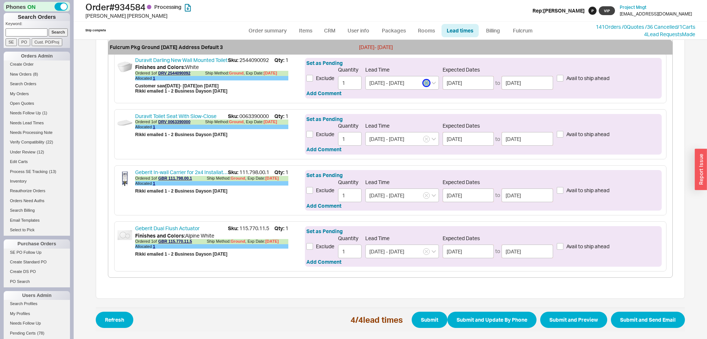
click at [428, 84] on button "button" at bounding box center [426, 83] width 7 height 7
click at [425, 137] on button "button" at bounding box center [426, 139] width 7 height 7
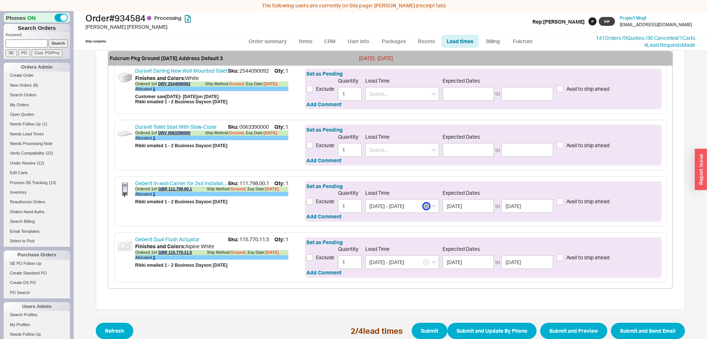
click at [427, 206] on icon "button" at bounding box center [426, 206] width 3 height 4
click at [428, 263] on icon "button" at bounding box center [426, 262] width 3 height 4
click at [398, 99] on input at bounding box center [403, 94] width 74 height 14
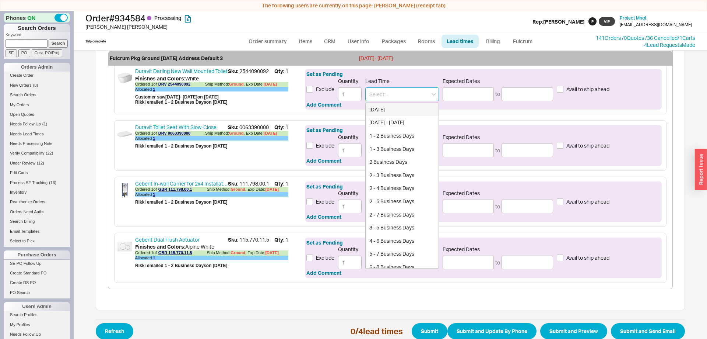
click at [394, 111] on div "Today" at bounding box center [402, 109] width 73 height 13
type input "Today"
type input "08/18/2025"
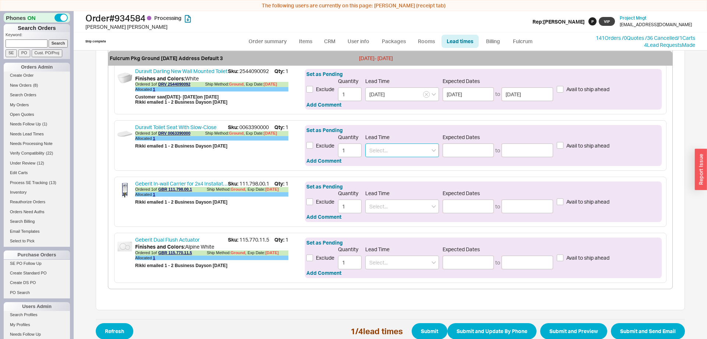
click at [390, 147] on input at bounding box center [403, 150] width 74 height 14
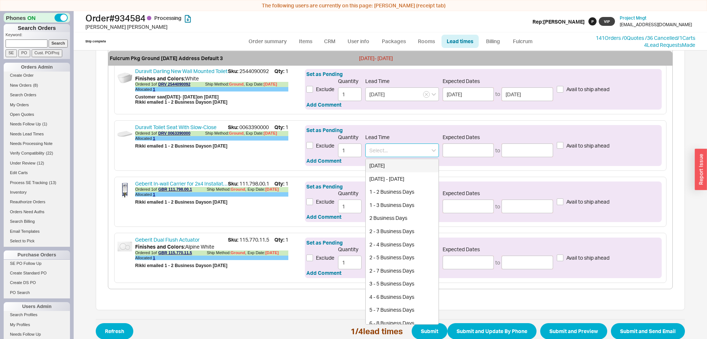
click at [387, 162] on div "Today" at bounding box center [402, 165] width 73 height 13
type input "Today"
type input "08/18/2025"
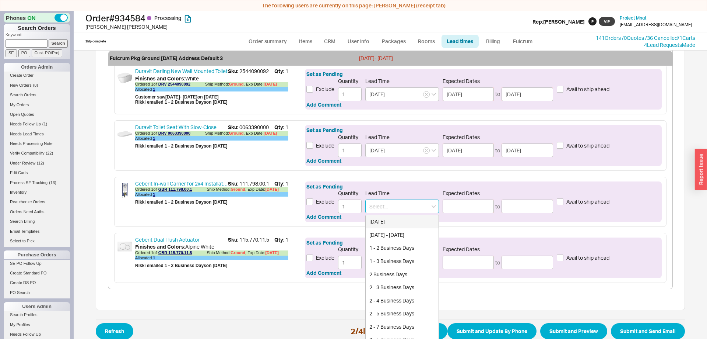
click at [391, 205] on input at bounding box center [403, 206] width 74 height 14
click at [390, 217] on div "Today" at bounding box center [402, 221] width 73 height 13
type input "Today"
type input "08/18/2025"
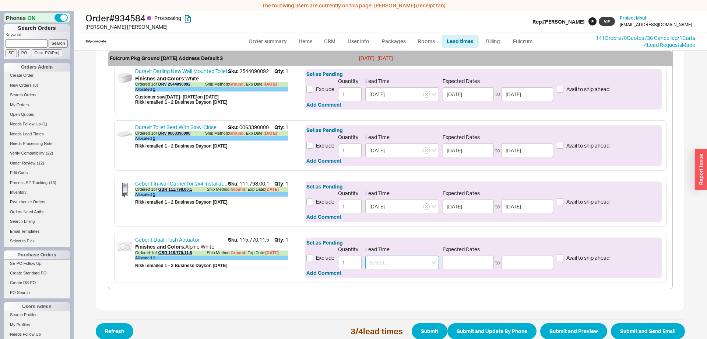
click at [392, 264] on input at bounding box center [403, 262] width 74 height 14
drag, startPoint x: 388, startPoint y: 273, endPoint x: 395, endPoint y: 276, distance: 7.1
click at [389, 273] on div "Today" at bounding box center [402, 277] width 73 height 13
type input "Today"
type input "08/18/2025"
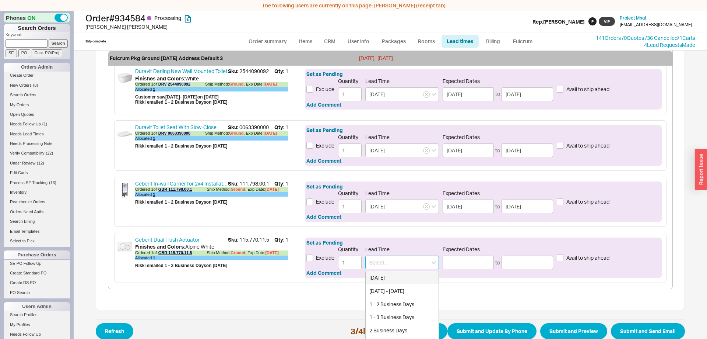
type input "08/18/2025"
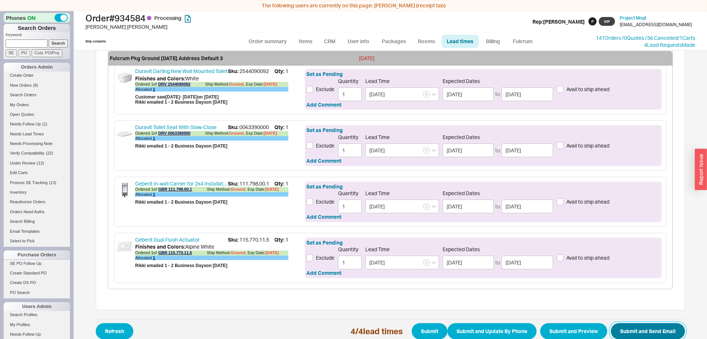
click at [621, 325] on button "Submit and Send Email" at bounding box center [648, 331] width 74 height 16
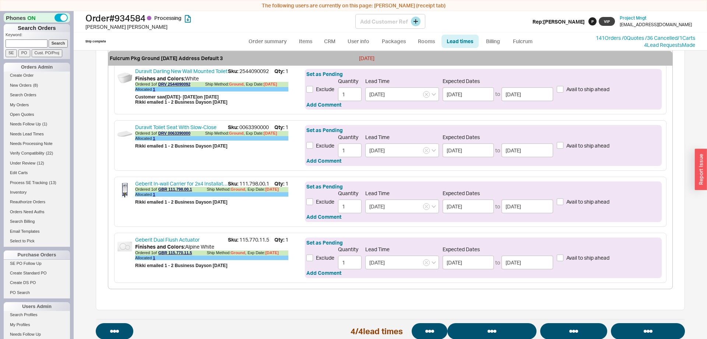
select select "*"
select select "**"
select select "LOW"
select select "3"
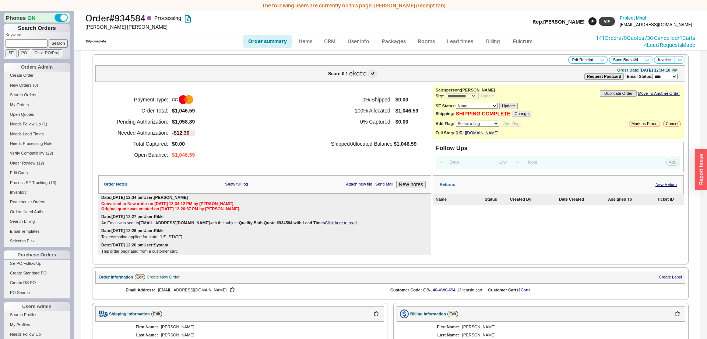
select select "*"
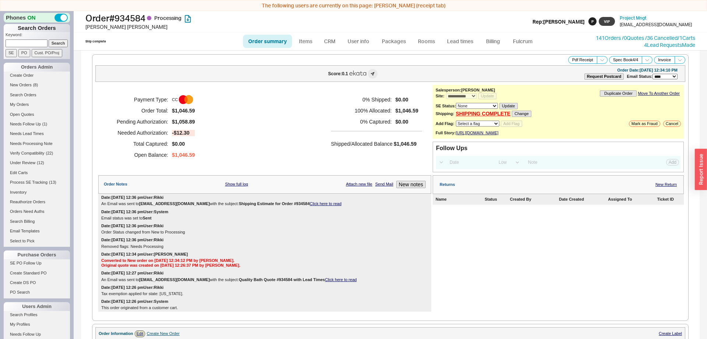
click at [266, 36] on link "Order summary" at bounding box center [267, 41] width 49 height 13
select select "**"
select select "LOW"
select select "3"
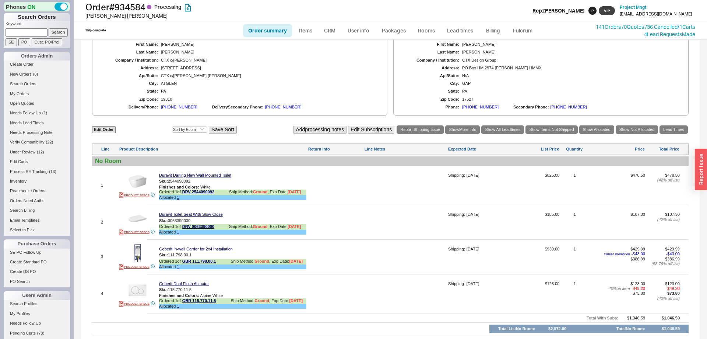
scroll to position [338, 0]
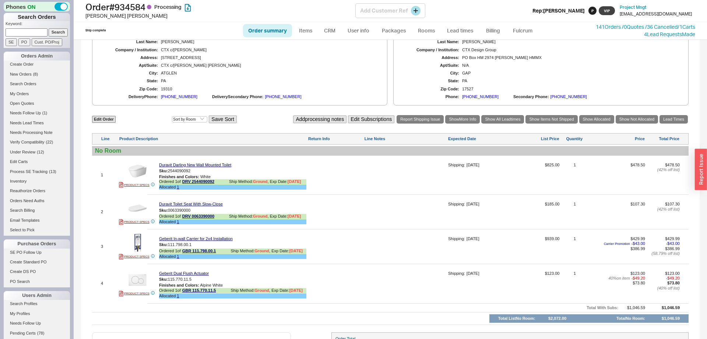
click at [101, 10] on h1 "Order # 934584 Processing" at bounding box center [220, 7] width 270 height 10
drag, startPoint x: 101, startPoint y: 10, endPoint x: 127, endPoint y: 8, distance: 25.8
click at [127, 8] on h1 "Order # 934584 Processing" at bounding box center [220, 7] width 270 height 10
copy h1 "Order # 934584"
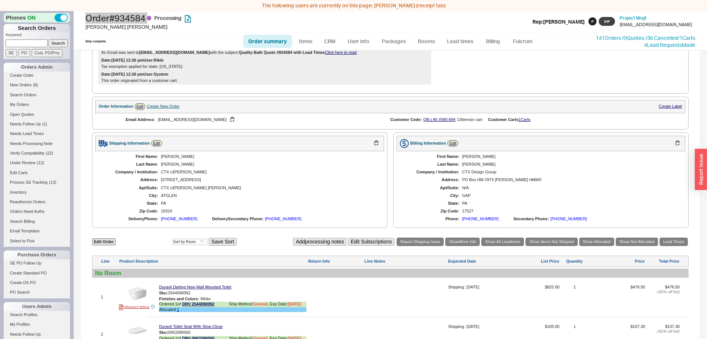
scroll to position [226, 0]
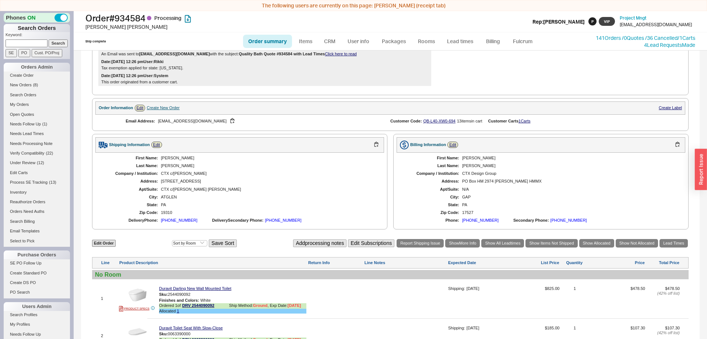
click at [171, 125] on div "ctxadmin@logic.bm" at bounding box center [268, 121] width 221 height 7
drag, startPoint x: 171, startPoint y: 129, endPoint x: 189, endPoint y: 129, distance: 18.4
click at [189, 125] on div "ctxadmin@logic.bm" at bounding box center [268, 121] width 221 height 7
copy div "ctxadmin@logic.bm"
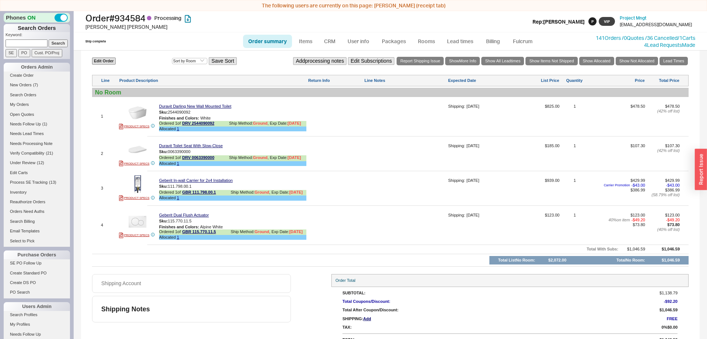
click at [269, 42] on link "Order summary" at bounding box center [267, 41] width 49 height 13
select select "**"
select select "LOW"
select select "3"
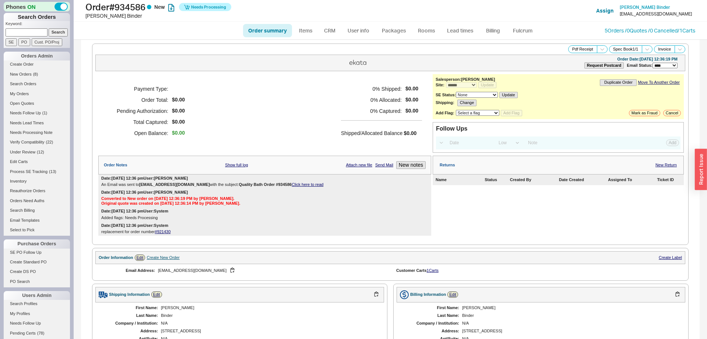
select select "*"
select select "LOW"
select select "3"
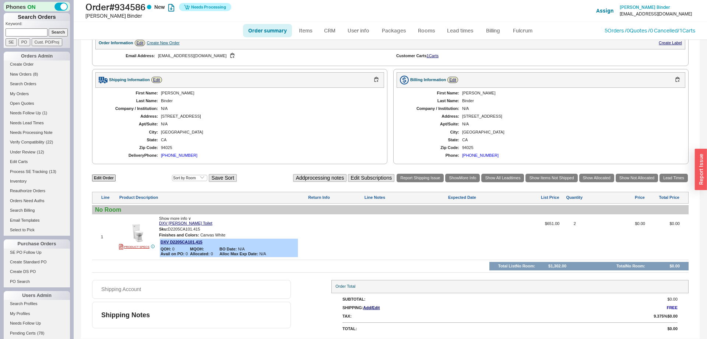
click at [525, 23] on ul "Order summary Items CRM User info Packages Rooms Lead times Billing Fulcrum" at bounding box center [390, 31] width 301 height 18
click at [525, 28] on link "Fulcrum" at bounding box center [523, 30] width 30 height 13
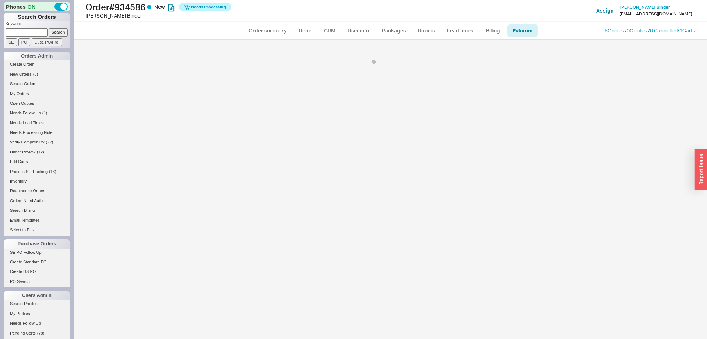
select select "DXV"
select select "798"
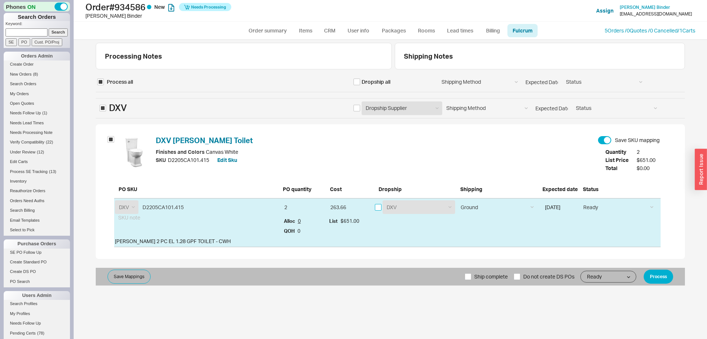
click at [380, 206] on input "checkbox" at bounding box center [378, 207] width 7 height 7
checkbox input "true"
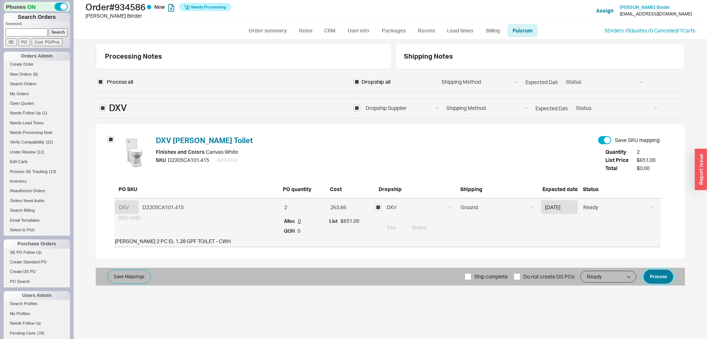
click at [655, 272] on button "Process" at bounding box center [658, 276] width 29 height 14
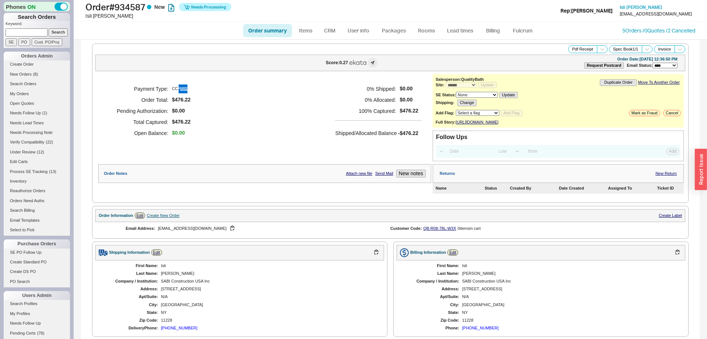
select select "*"
select select "LOW"
select select "3"
click at [523, 30] on link "Fulcrum" at bounding box center [523, 30] width 30 height 13
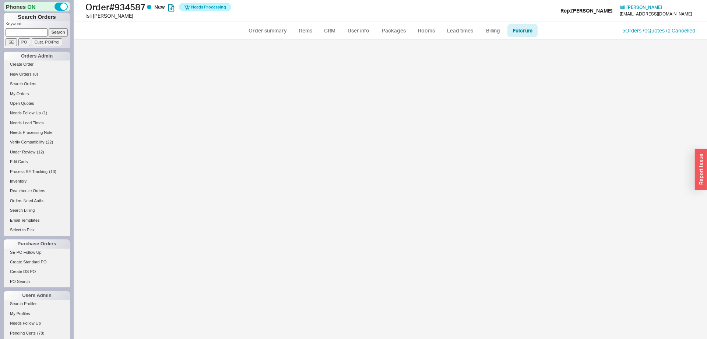
select select "426"
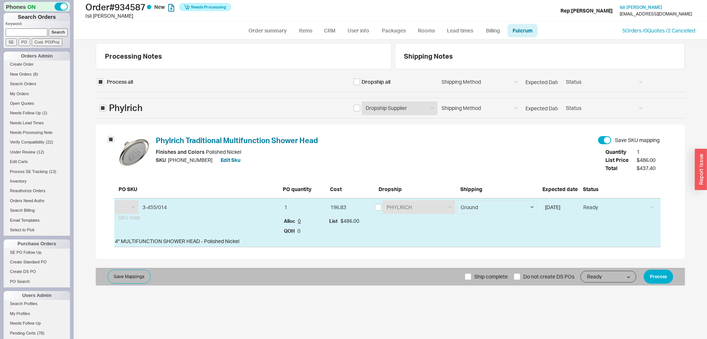
select select "PHL"
click at [656, 279] on button "Process" at bounding box center [658, 276] width 29 height 14
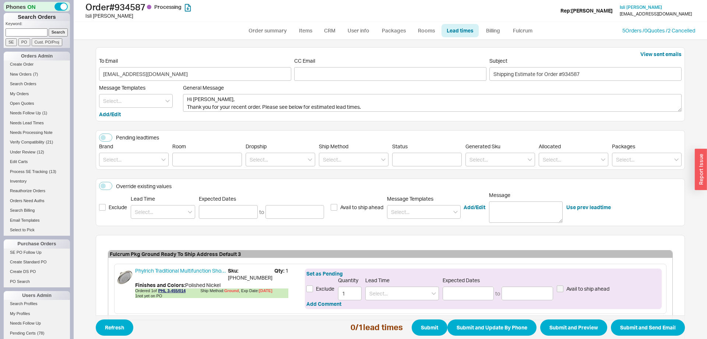
scroll to position [42, 0]
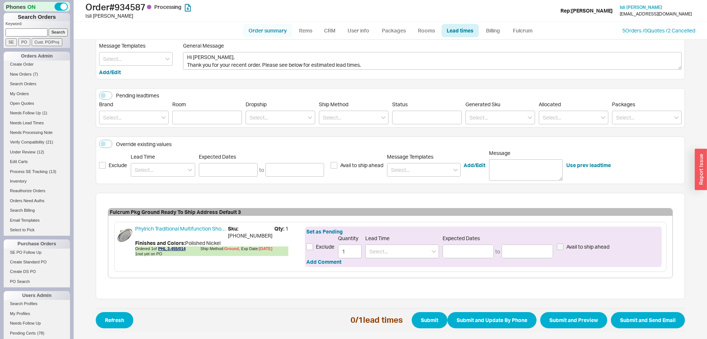
click at [279, 31] on link "Order summary" at bounding box center [267, 30] width 49 height 13
select select "*"
select select "LOW"
select select "3"
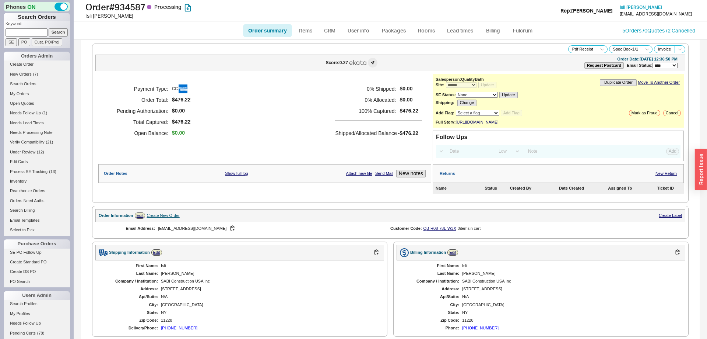
scroll to position [172, 0]
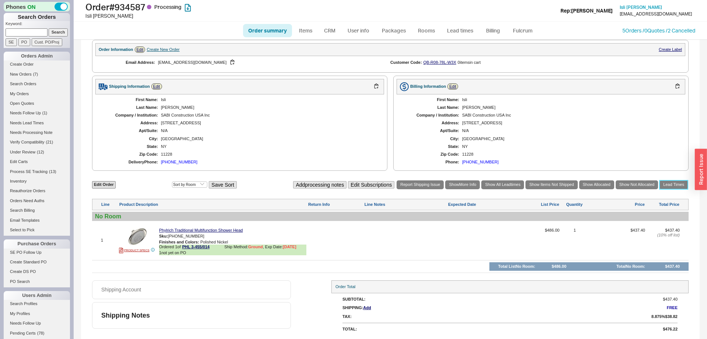
click at [669, 189] on link "Lead Times" at bounding box center [674, 184] width 28 height 8
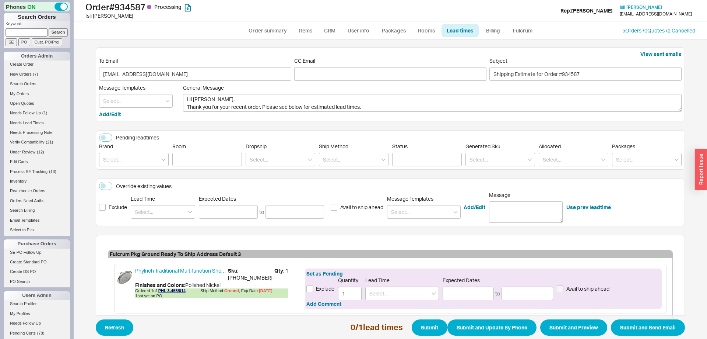
scroll to position [42, 0]
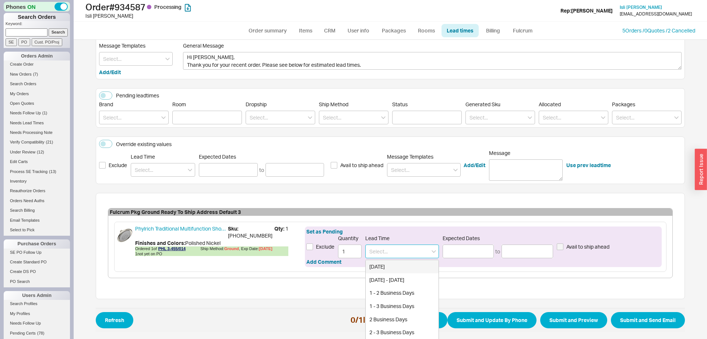
click at [419, 251] on input at bounding box center [403, 251] width 74 height 14
click at [394, 279] on div "6 - 8 Weeks" at bounding box center [402, 279] width 73 height 13
type input "6 - 8 Weeks"
type input "09/29/2025"
type input "10/14/2025"
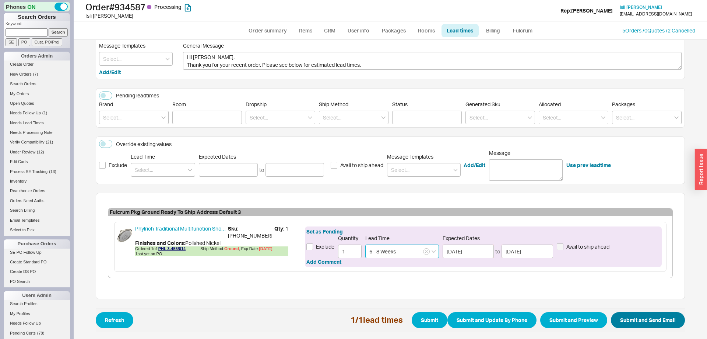
type input "6 - 8 Weeks"
click at [656, 320] on button "Submit and Send Email" at bounding box center [648, 320] width 74 height 16
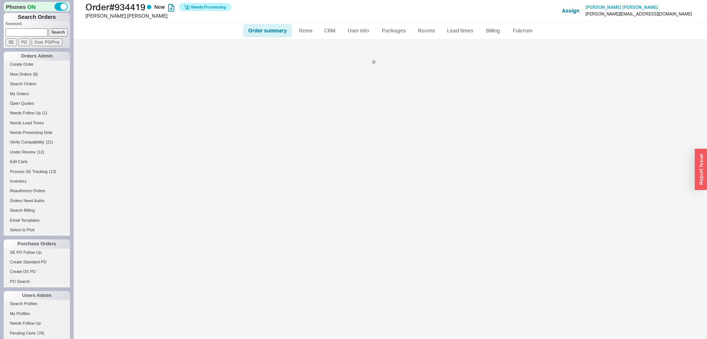
select select "*"
select select "LOW"
select select "3"
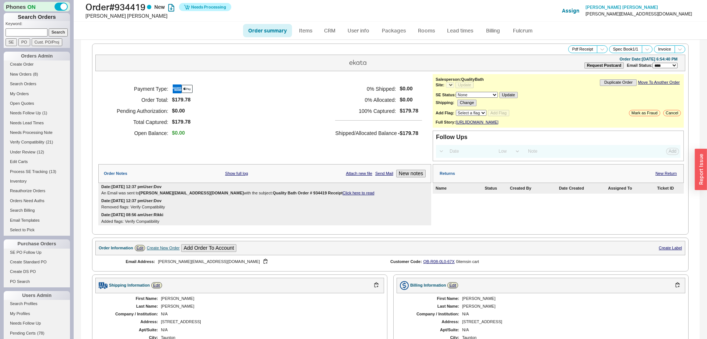
select select "*"
click at [517, 23] on ul "Order summary Items CRM User info Packages Rooms Lead times Billing Fulcrum" at bounding box center [390, 31] width 301 height 18
click at [519, 31] on link "Fulcrum" at bounding box center [523, 30] width 30 height 13
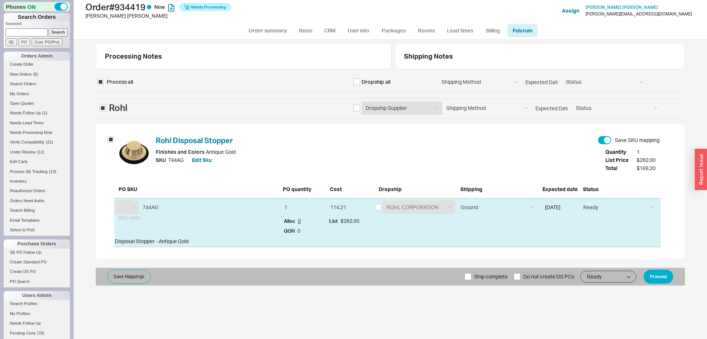
click at [263, 133] on div "Rohl Disposal Stopper Save SKU mapping Finishes and Colors : Antique Gold SKU 7…" at bounding box center [391, 191] width 590 height 134
click at [670, 276] on button "Process" at bounding box center [658, 276] width 29 height 14
